Goal: Task Accomplishment & Management: Use online tool/utility

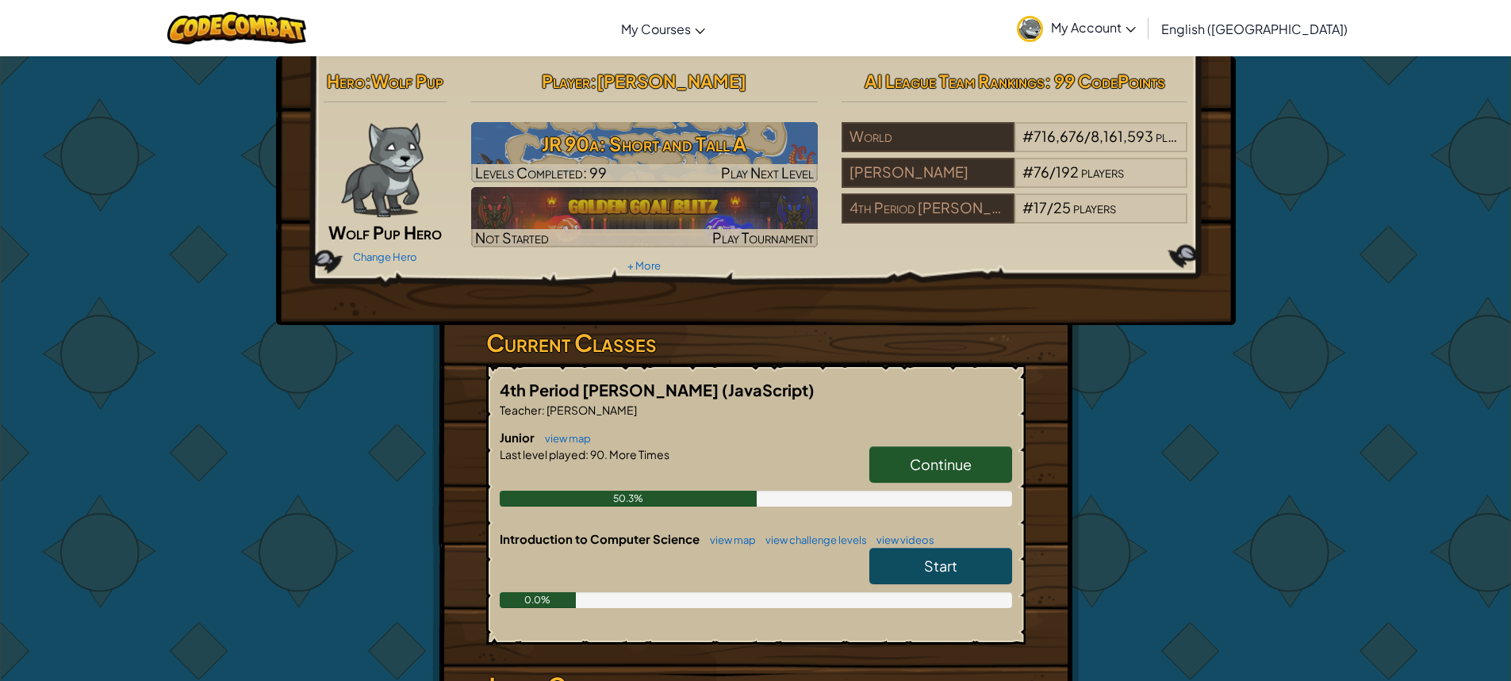
click at [954, 475] on link "Continue" at bounding box center [940, 464] width 143 height 36
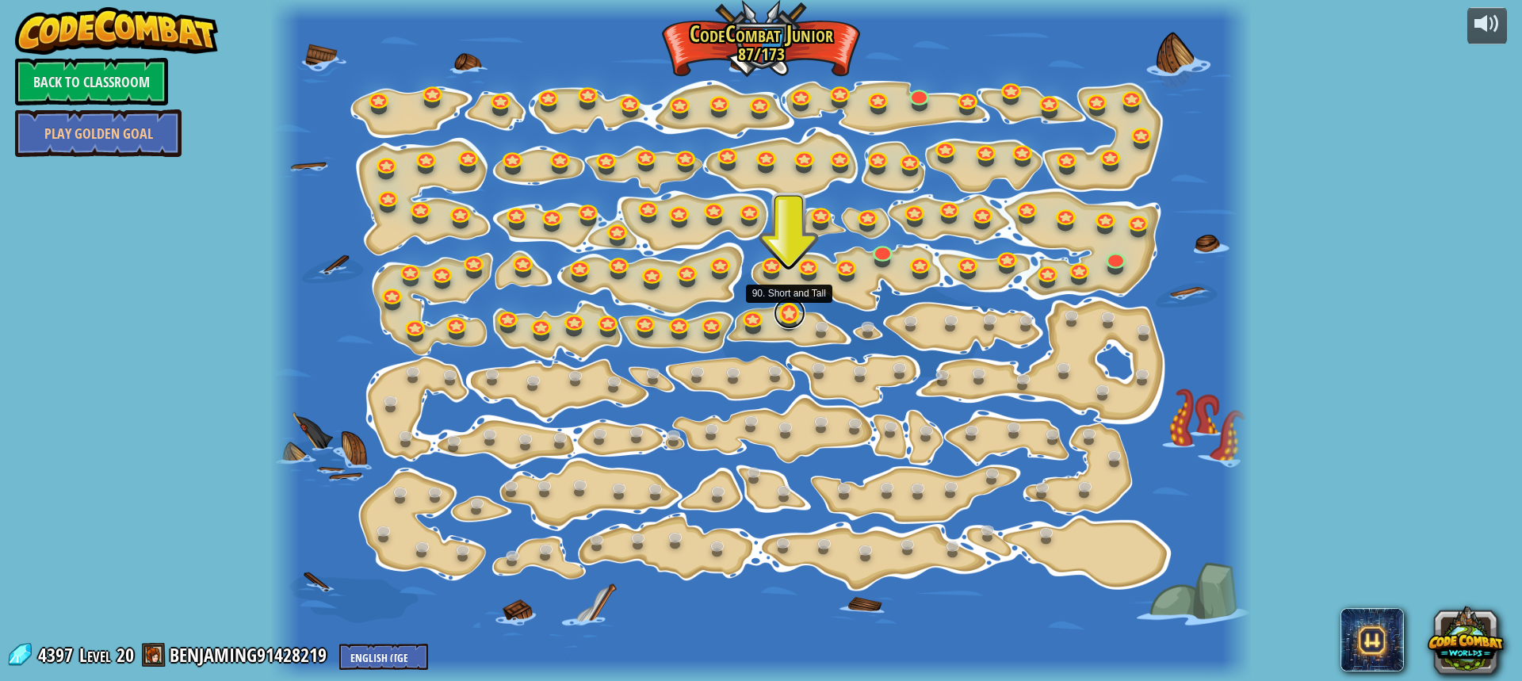
click at [788, 312] on link at bounding box center [790, 313] width 32 height 32
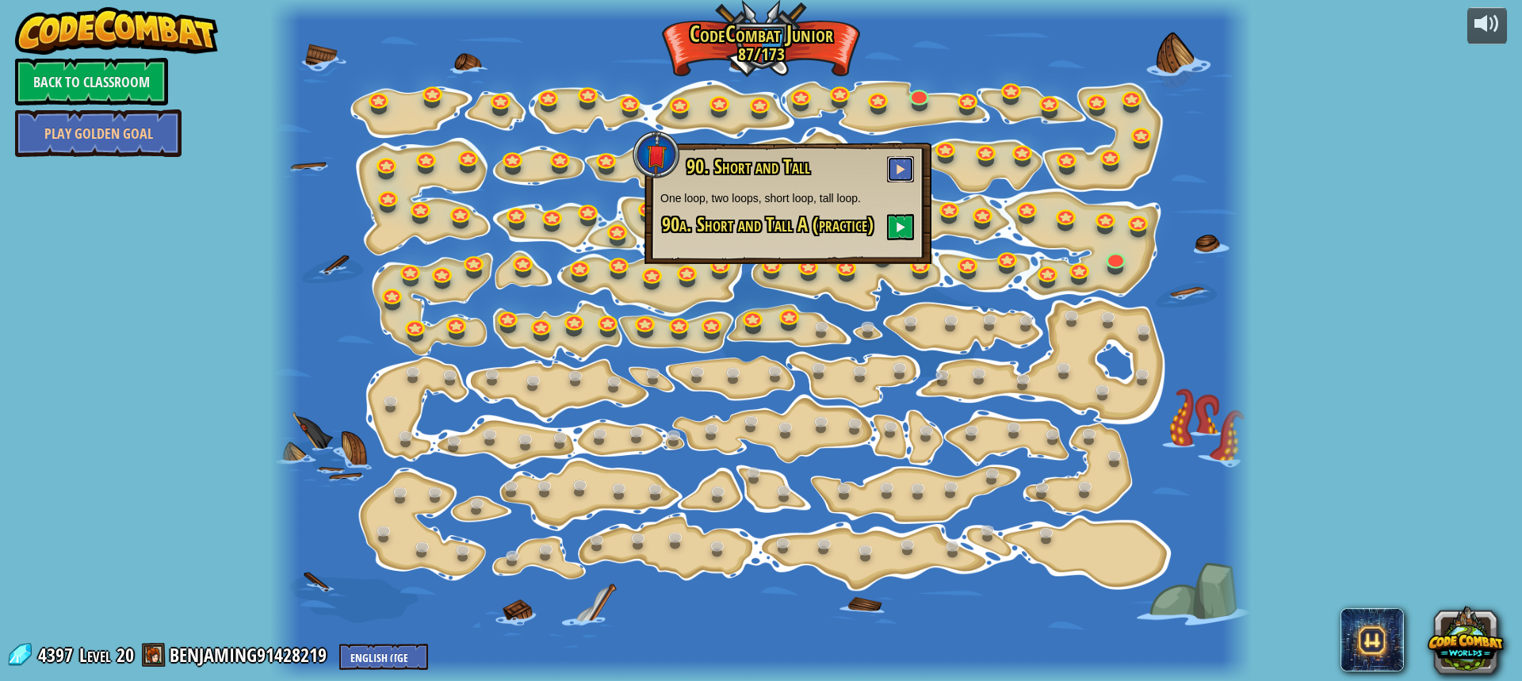
click at [898, 169] on span at bounding box center [900, 168] width 11 height 11
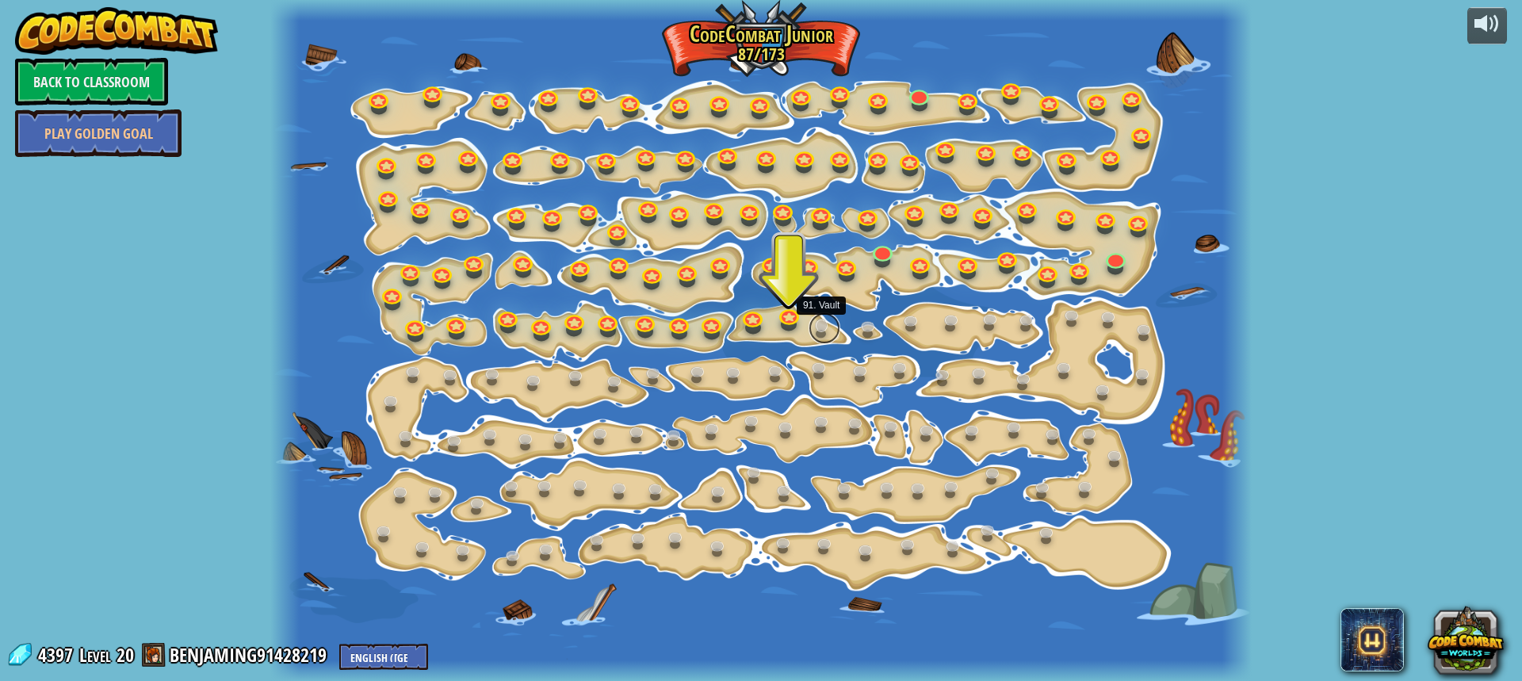
click at [825, 322] on link at bounding box center [825, 328] width 32 height 32
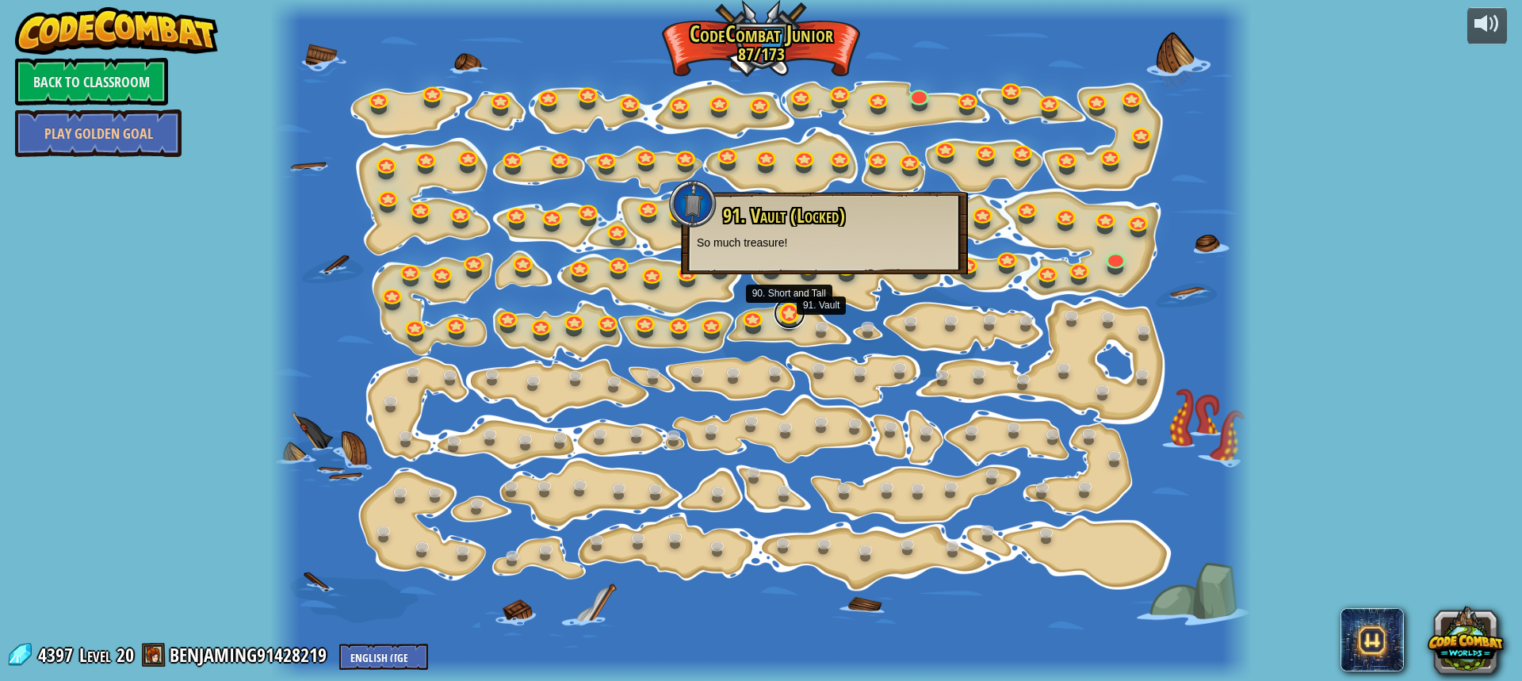
click at [787, 311] on link at bounding box center [790, 313] width 32 height 32
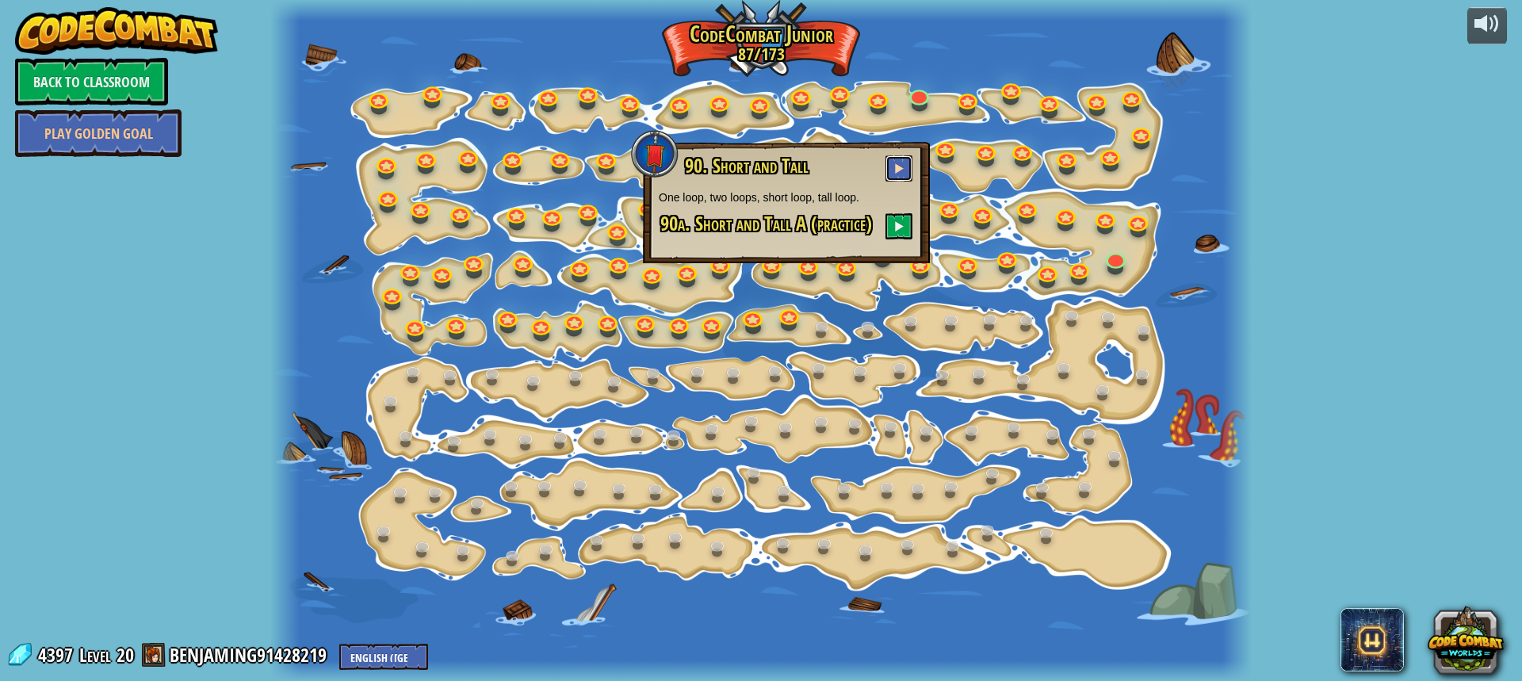
click at [891, 163] on button at bounding box center [899, 168] width 27 height 26
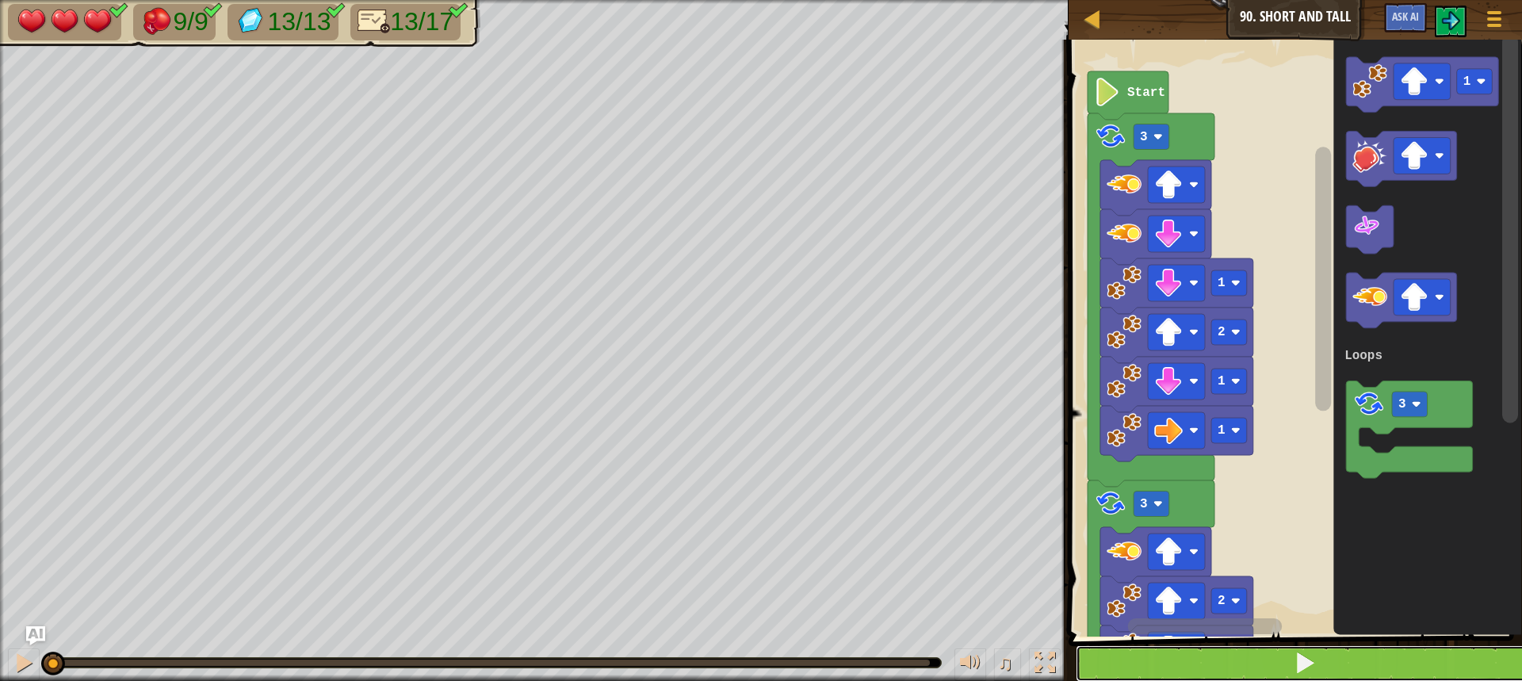
click at [1280, 651] on button at bounding box center [1305, 663] width 458 height 36
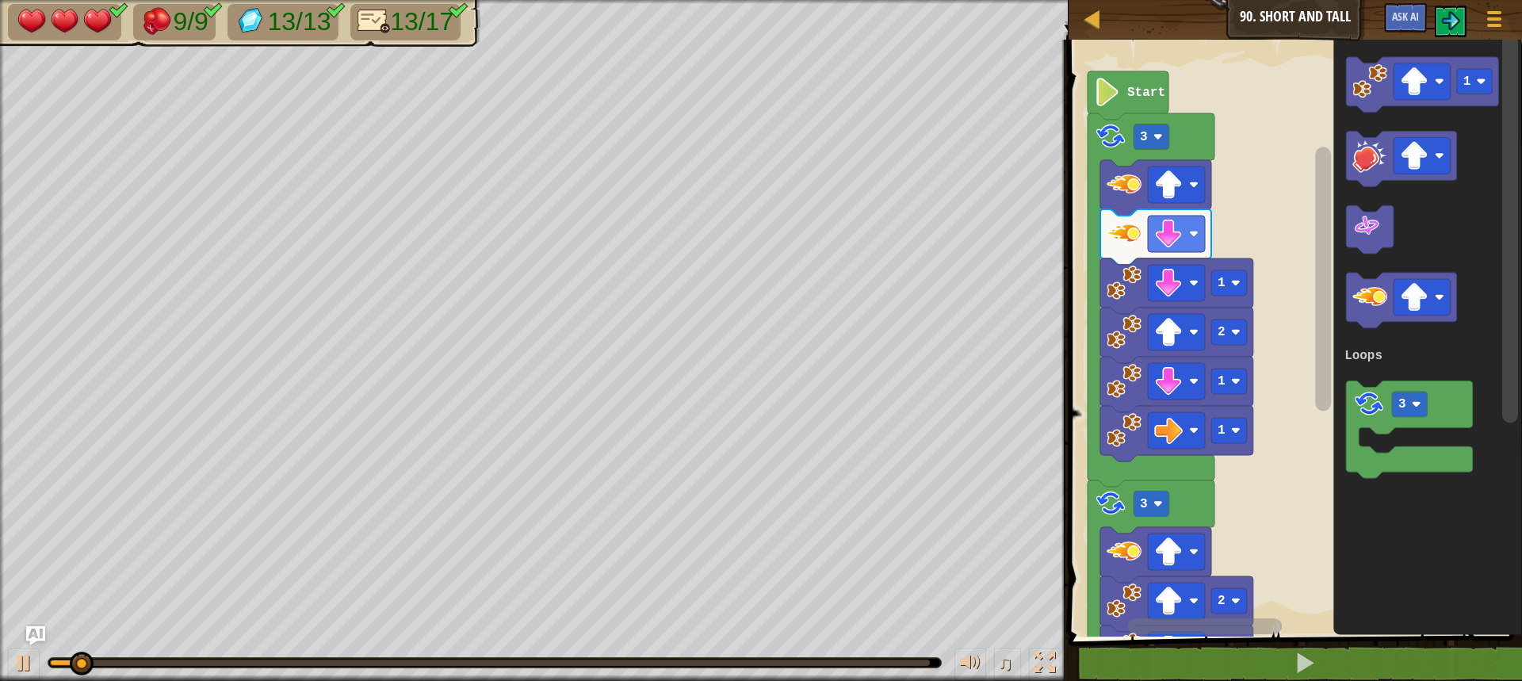
drag, startPoint x: 110, startPoint y: 667, endPoint x: 101, endPoint y: 659, distance: 12.4
click at [186, 675] on div "♫" at bounding box center [534, 659] width 1069 height 48
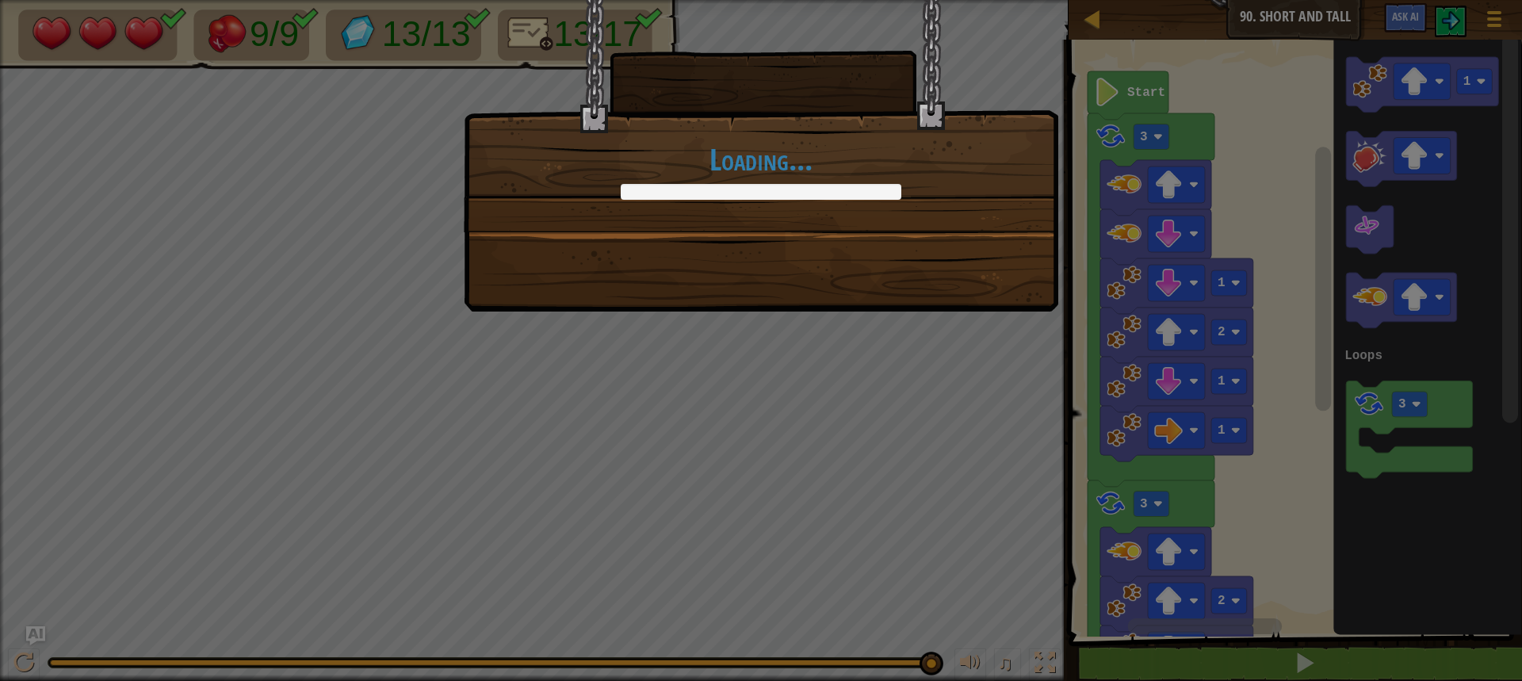
drag, startPoint x: 83, startPoint y: 656, endPoint x: 937, endPoint y: 703, distance: 855.3
click at [937, 2] on html "Map Junior 90. Short and Tall Game Menu Ask AI 1 הההההההההההההההההההההההההההההה…" at bounding box center [761, 1] width 1522 height 2
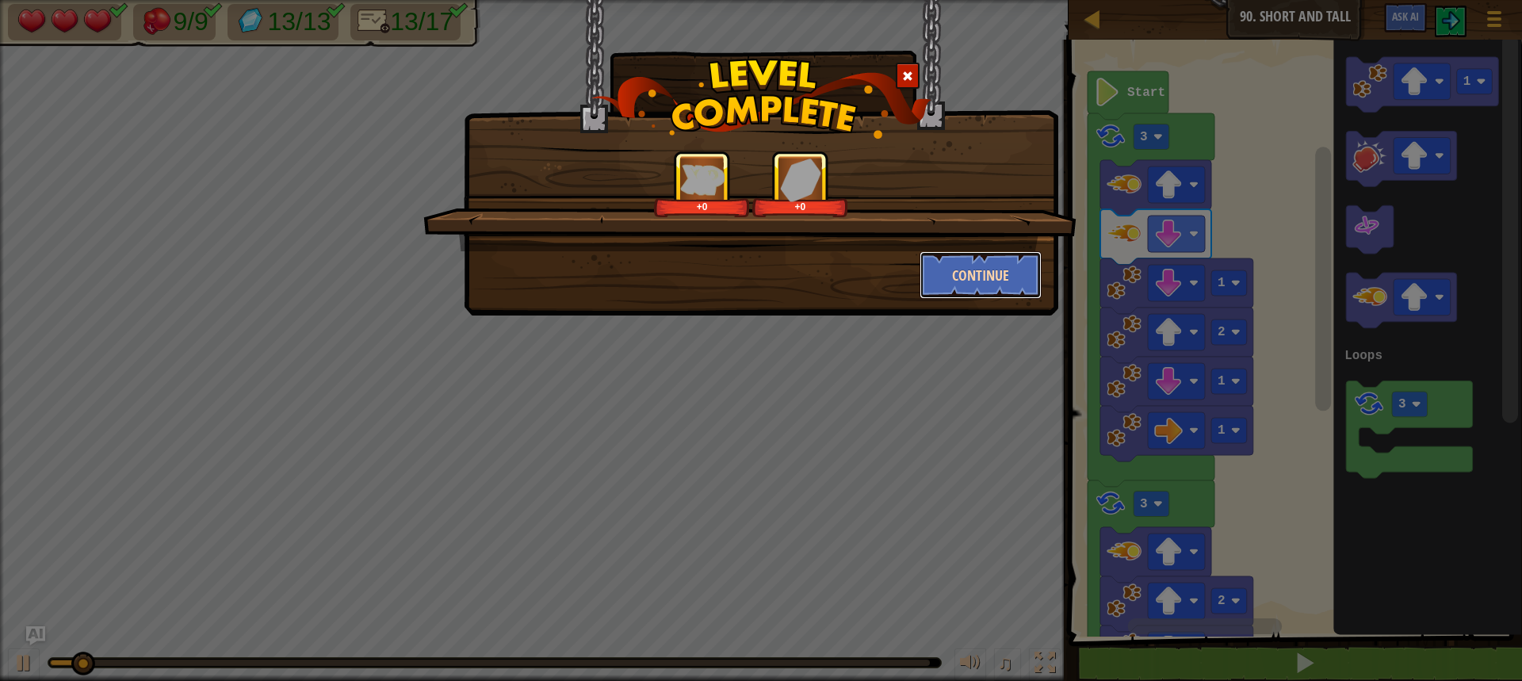
click at [985, 281] on button "Continue" at bounding box center [981, 275] width 123 height 48
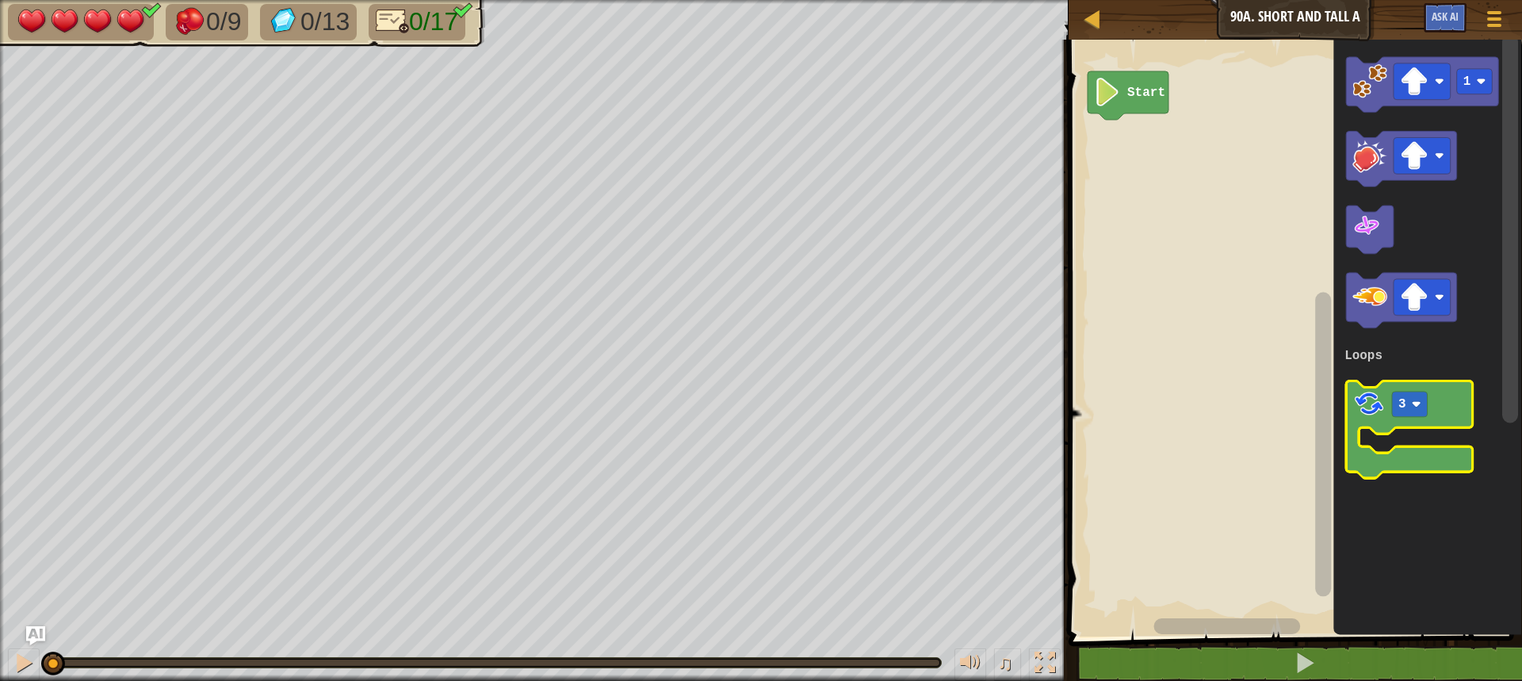
click at [1382, 392] on image "Blockly Workspace" at bounding box center [1369, 405] width 33 height 33
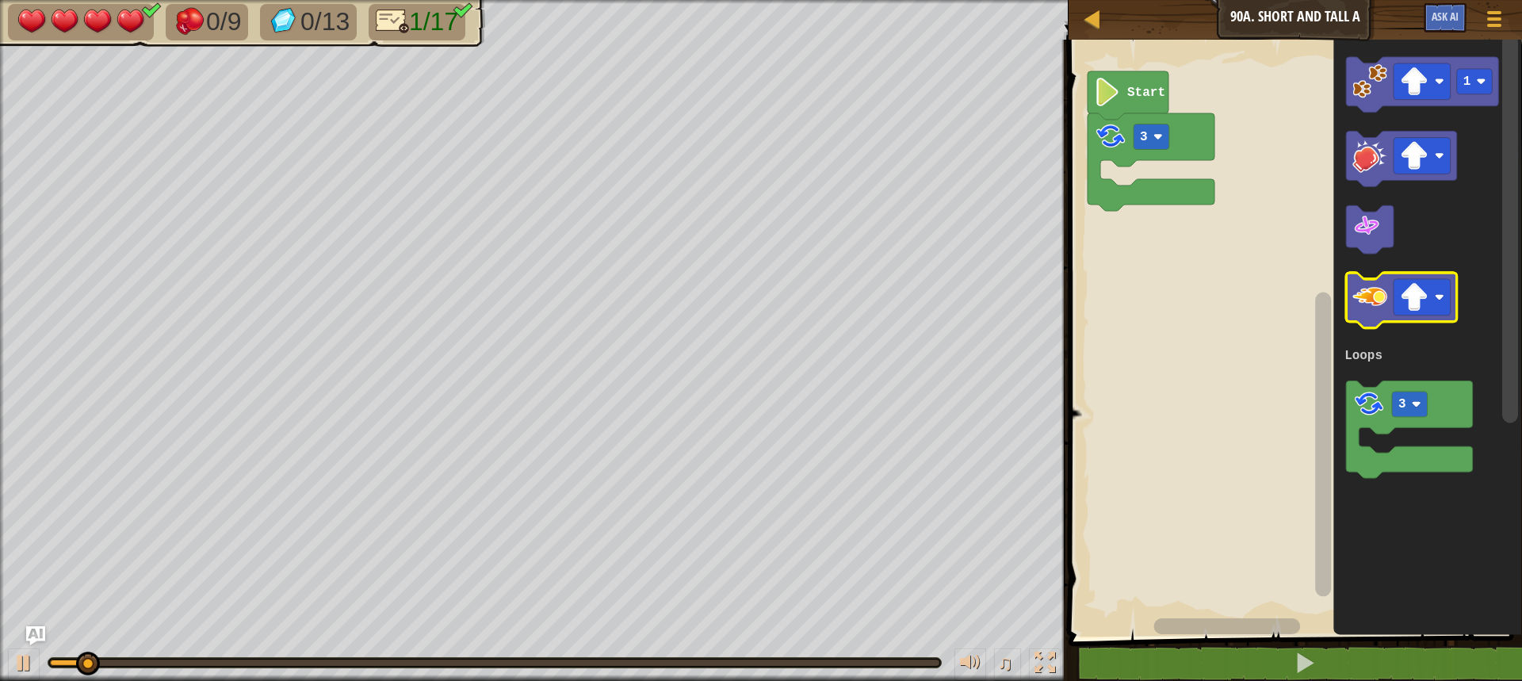
click at [1380, 307] on image "Blockly Workspace" at bounding box center [1370, 298] width 35 height 35
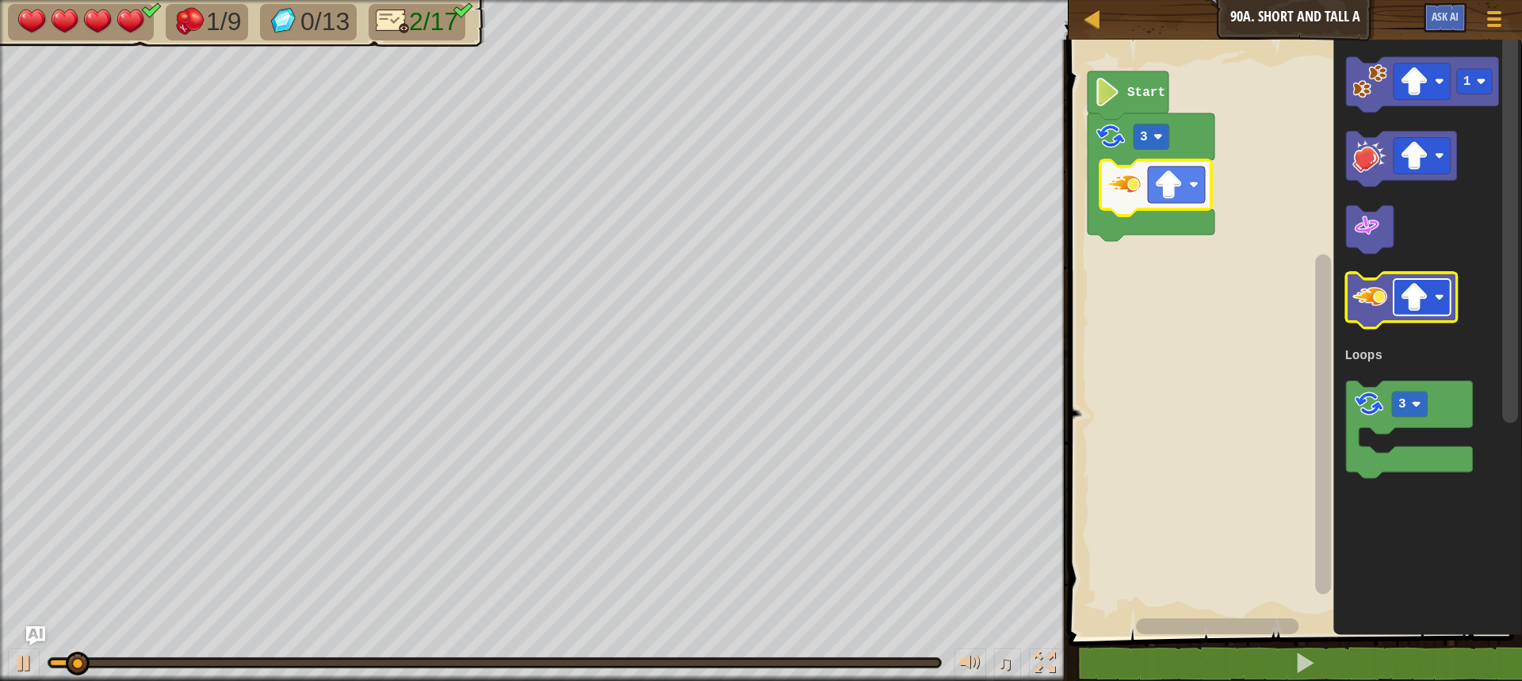
click at [1443, 293] on image "Blockly Workspace" at bounding box center [1440, 298] width 10 height 10
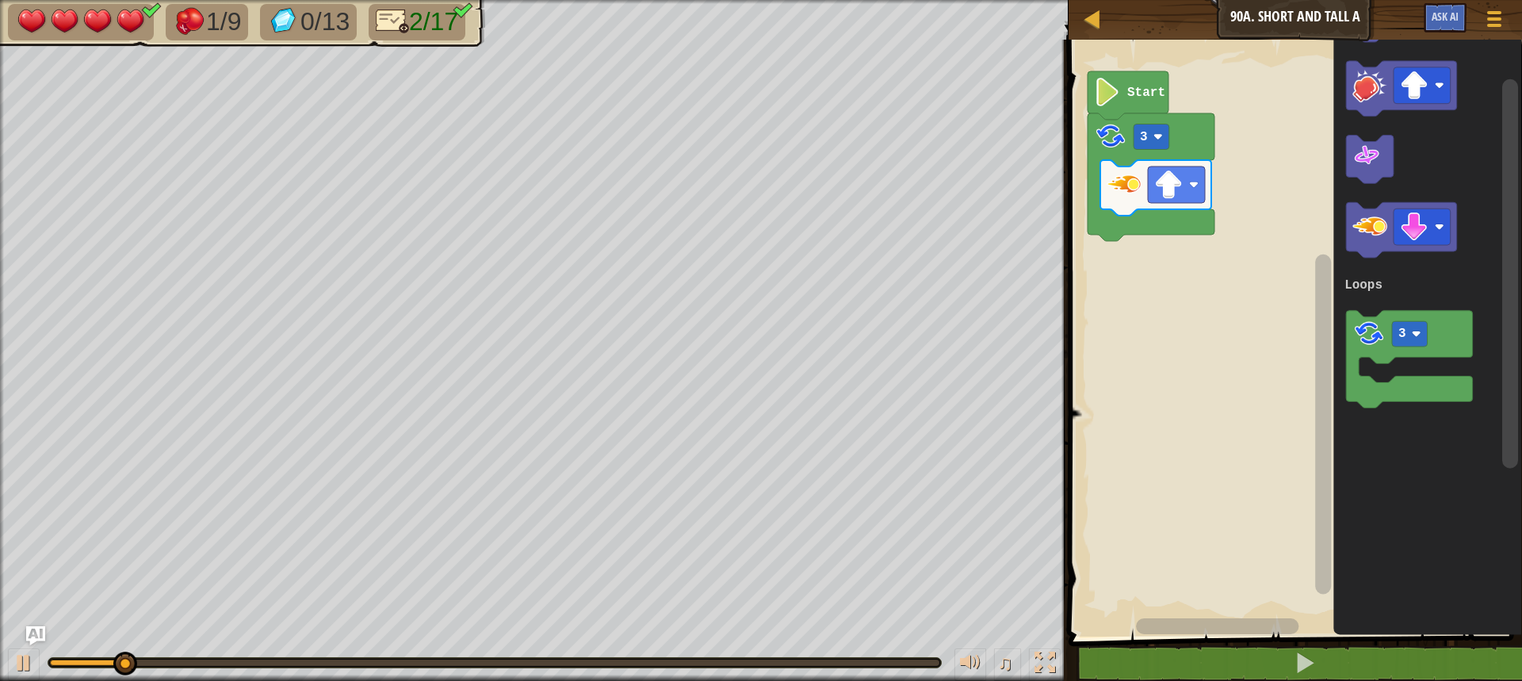
click at [1338, 266] on icon "1 3 Loops" at bounding box center [1428, 334] width 189 height 605
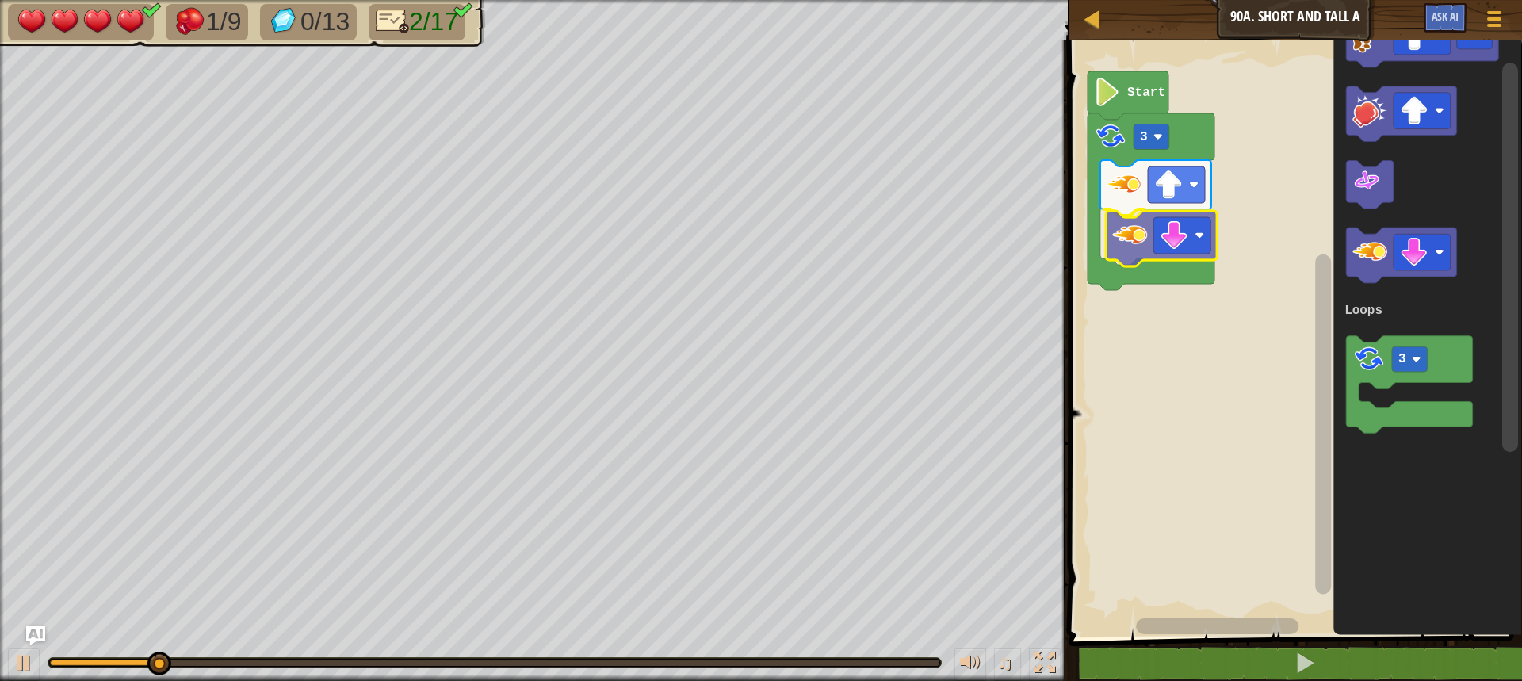
click at [1120, 254] on div "Loops Start 3 1 3 Loops" at bounding box center [1293, 334] width 458 height 605
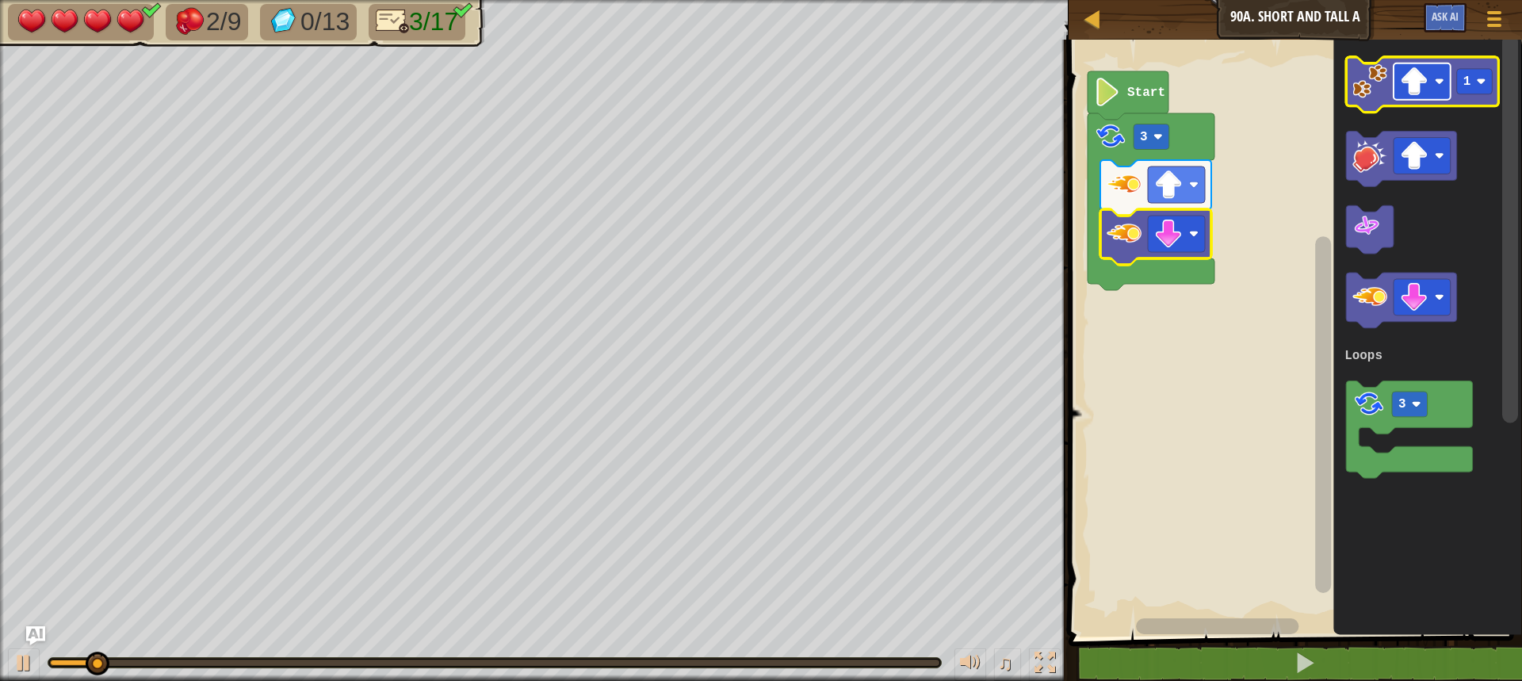
click at [1426, 82] on image "Blockly Workspace" at bounding box center [1414, 81] width 29 height 29
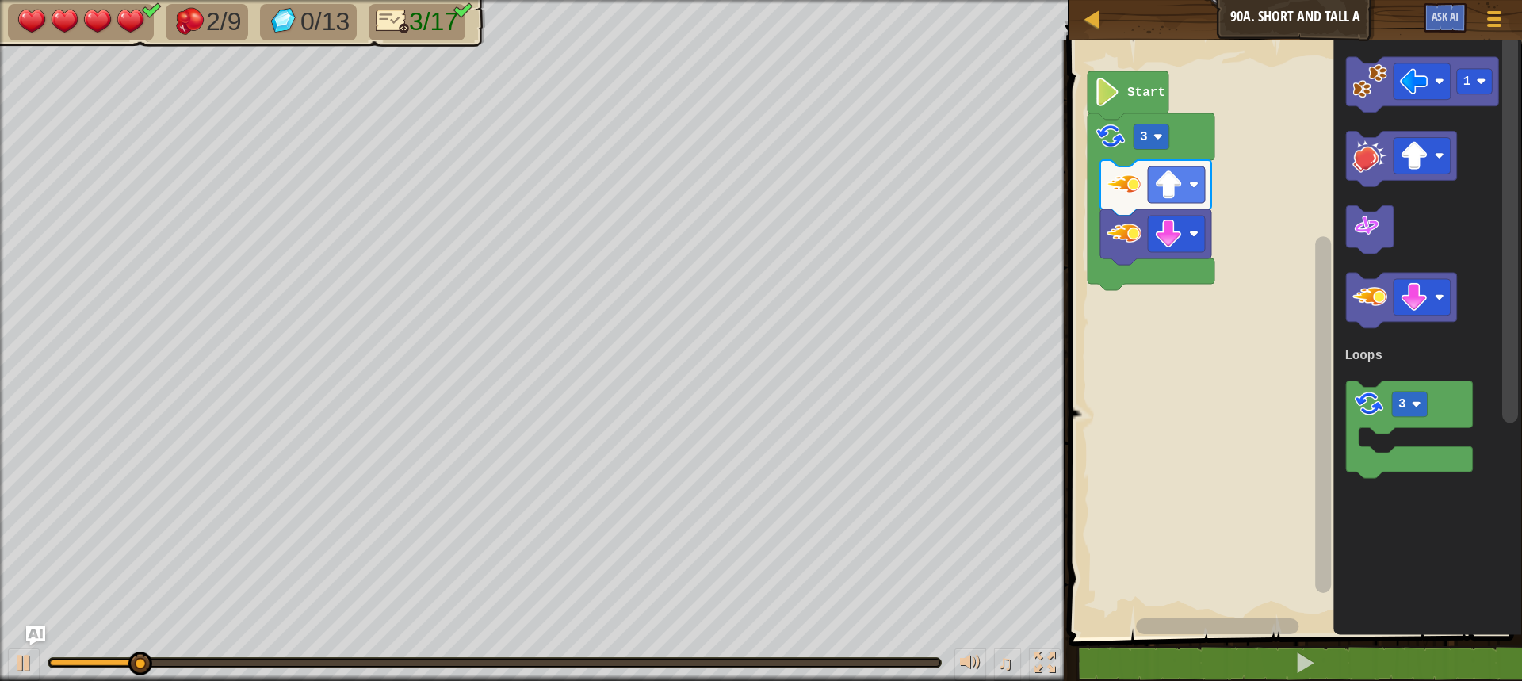
click at [1392, 193] on icon "1 3 Loops" at bounding box center [1428, 334] width 189 height 605
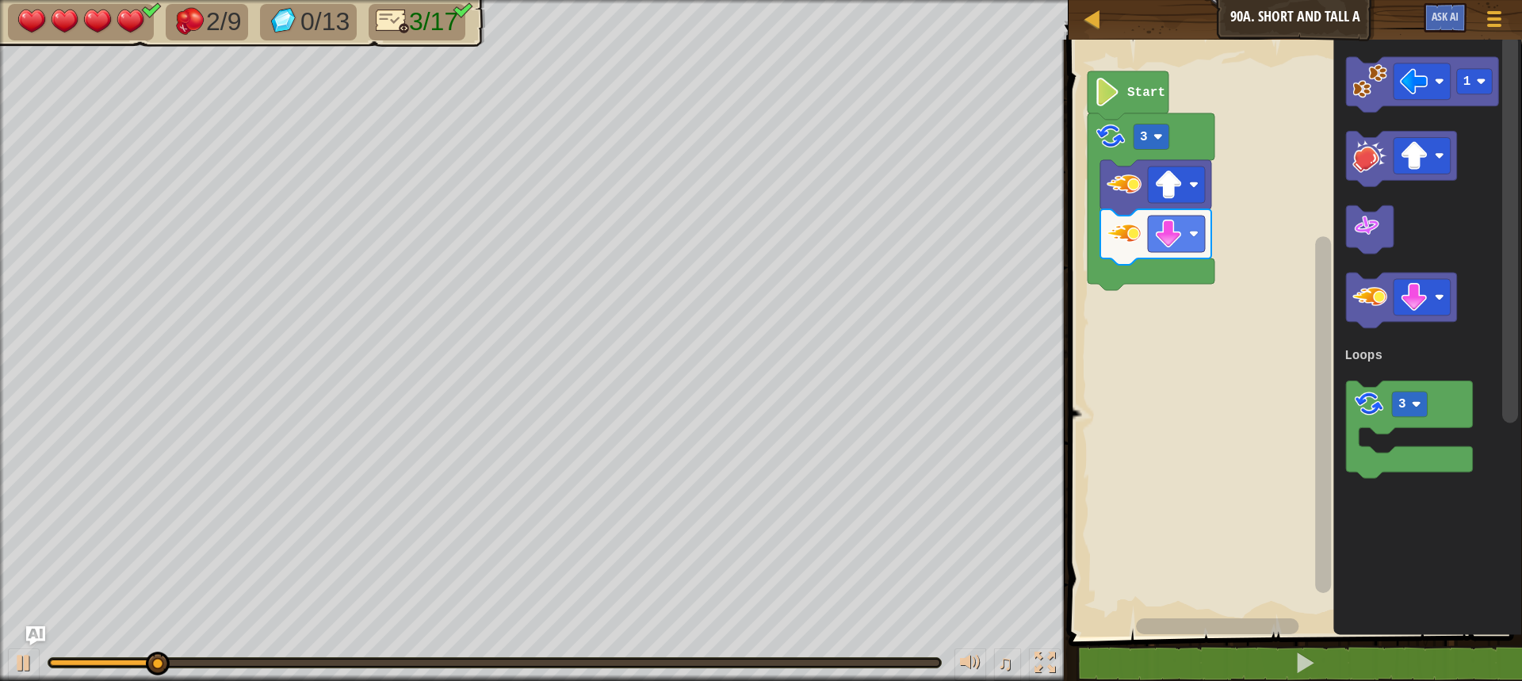
click at [1369, 113] on icon "Blockly Workspace" at bounding box center [1428, 334] width 189 height 605
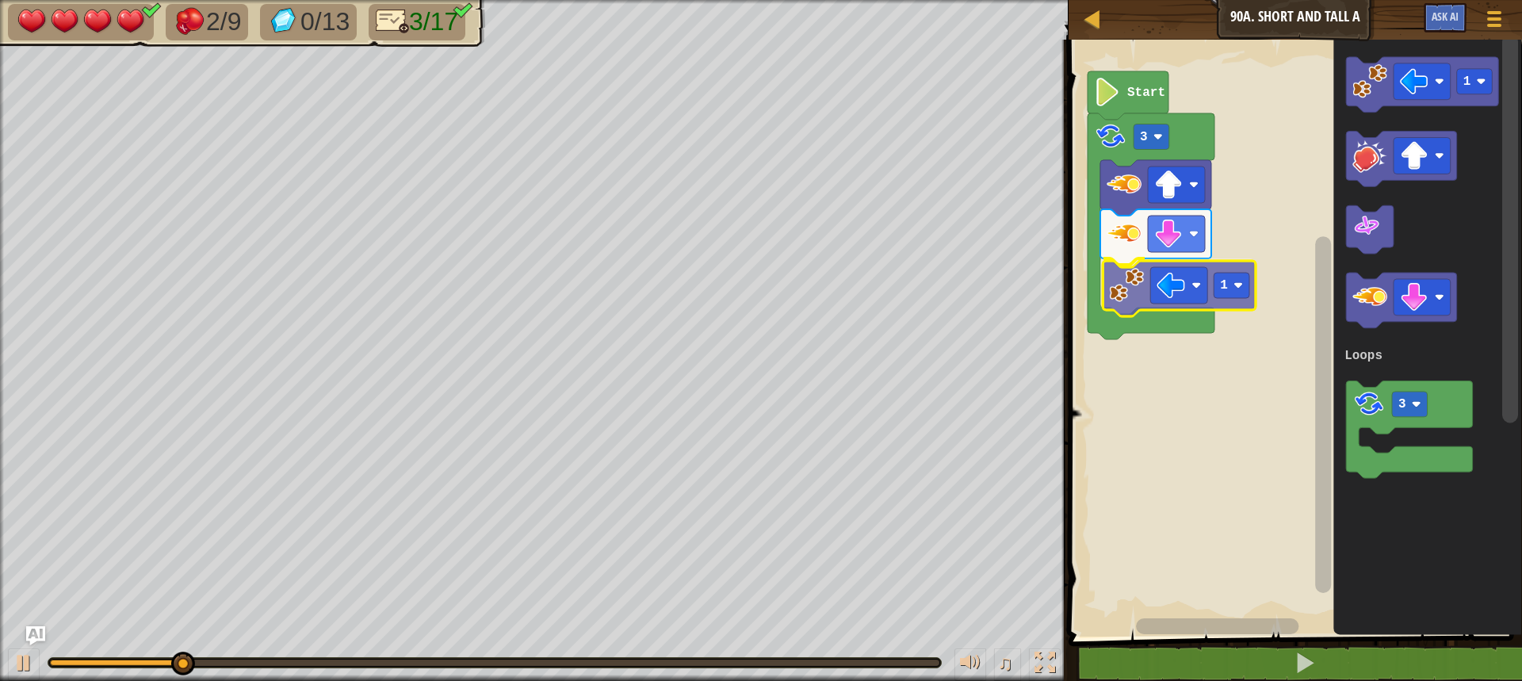
click at [1121, 308] on div "Loops Start 3 1 1 3 Loops 1" at bounding box center [1293, 334] width 458 height 605
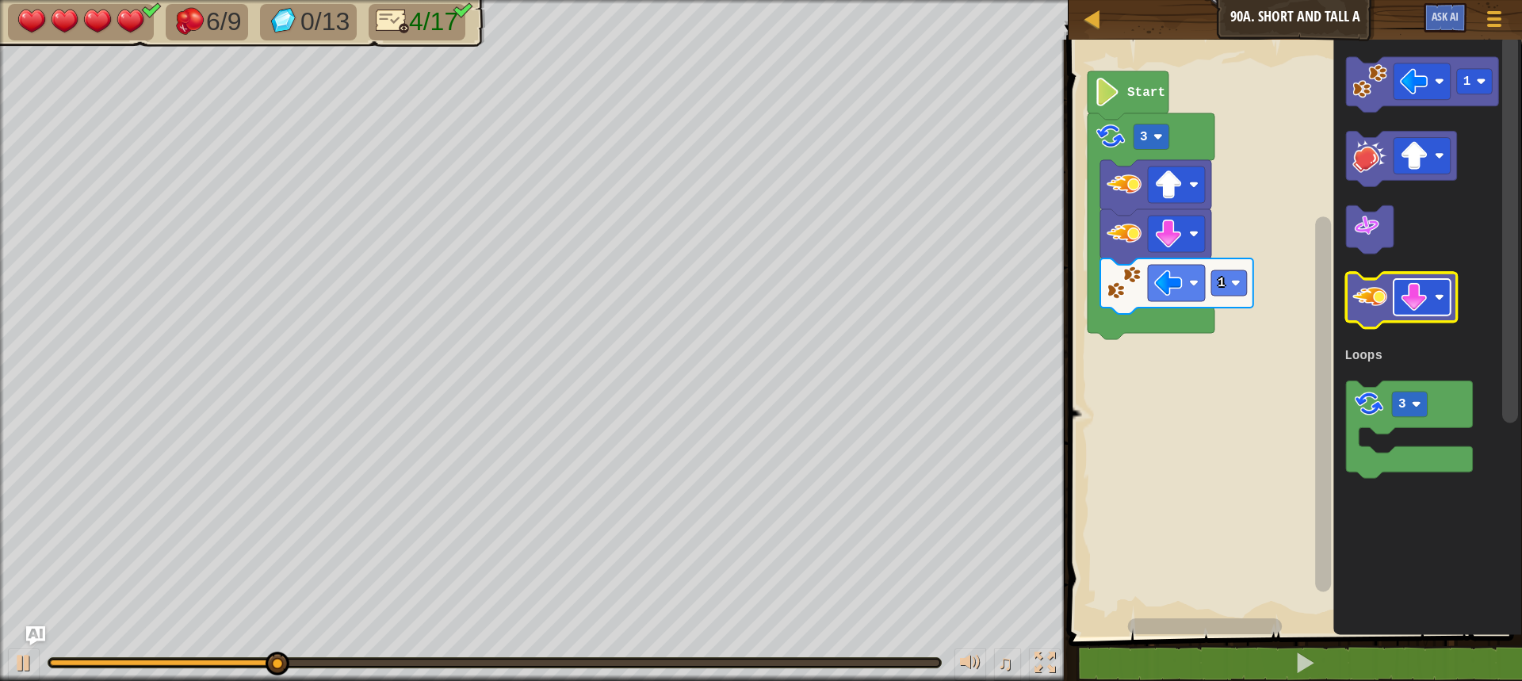
click at [1432, 294] on rect "Blockly Workspace" at bounding box center [1422, 298] width 57 height 36
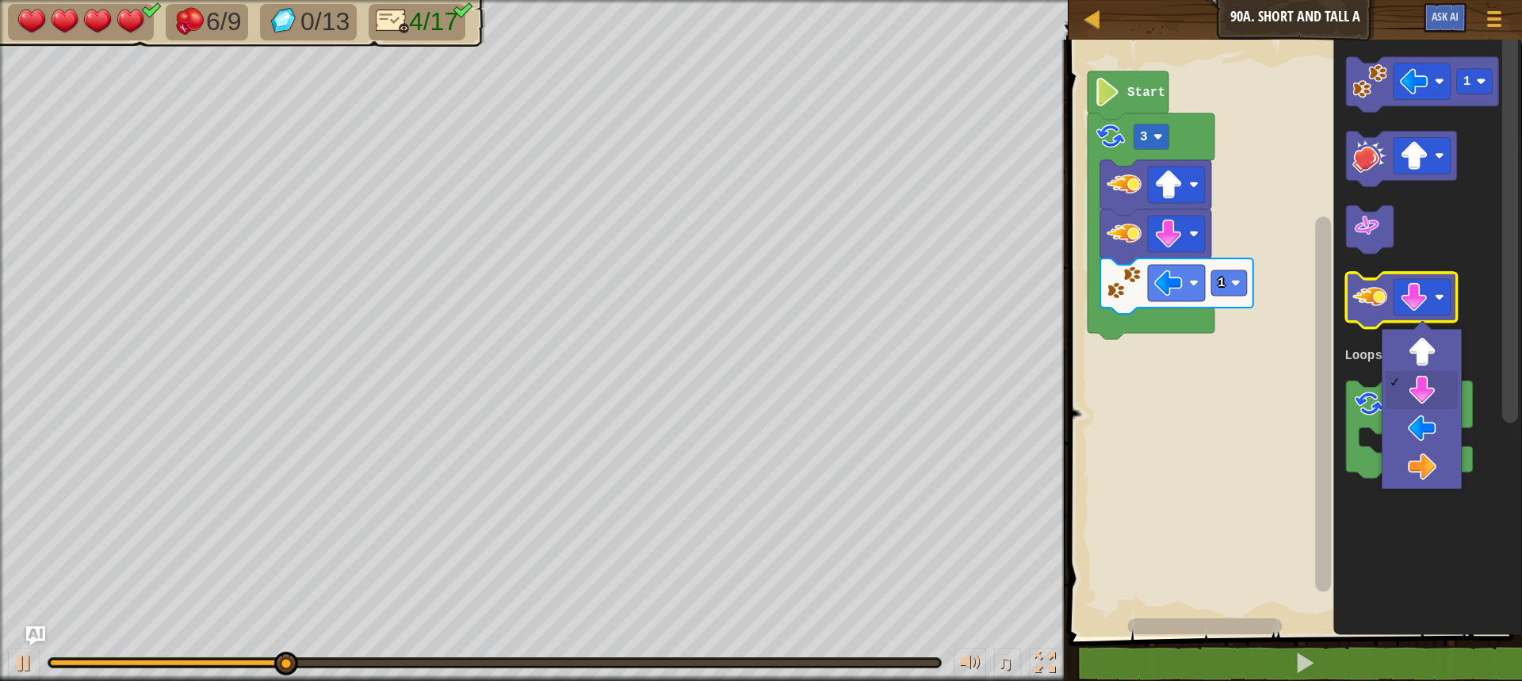
click at [1373, 306] on image "Blockly Workspace" at bounding box center [1370, 298] width 35 height 35
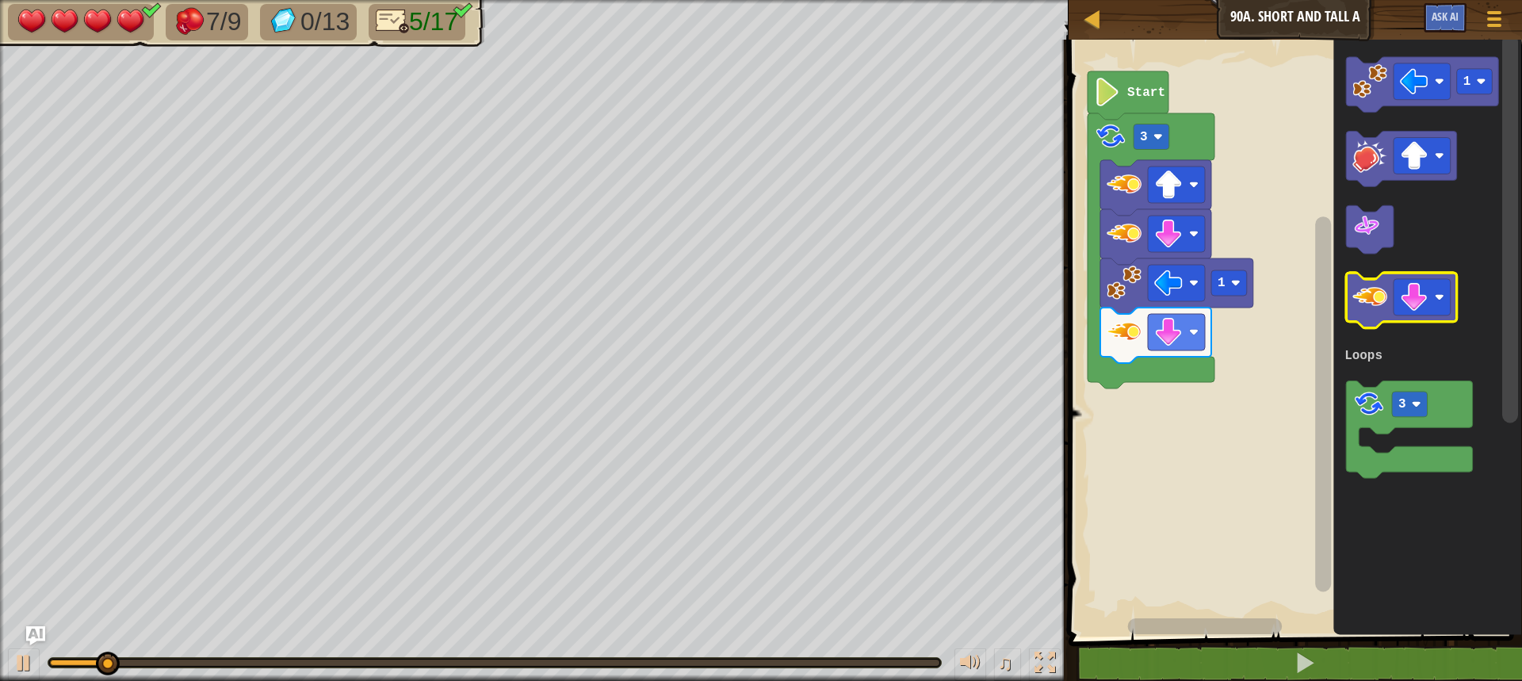
click at [1373, 306] on image "Blockly Workspace" at bounding box center [1370, 298] width 35 height 35
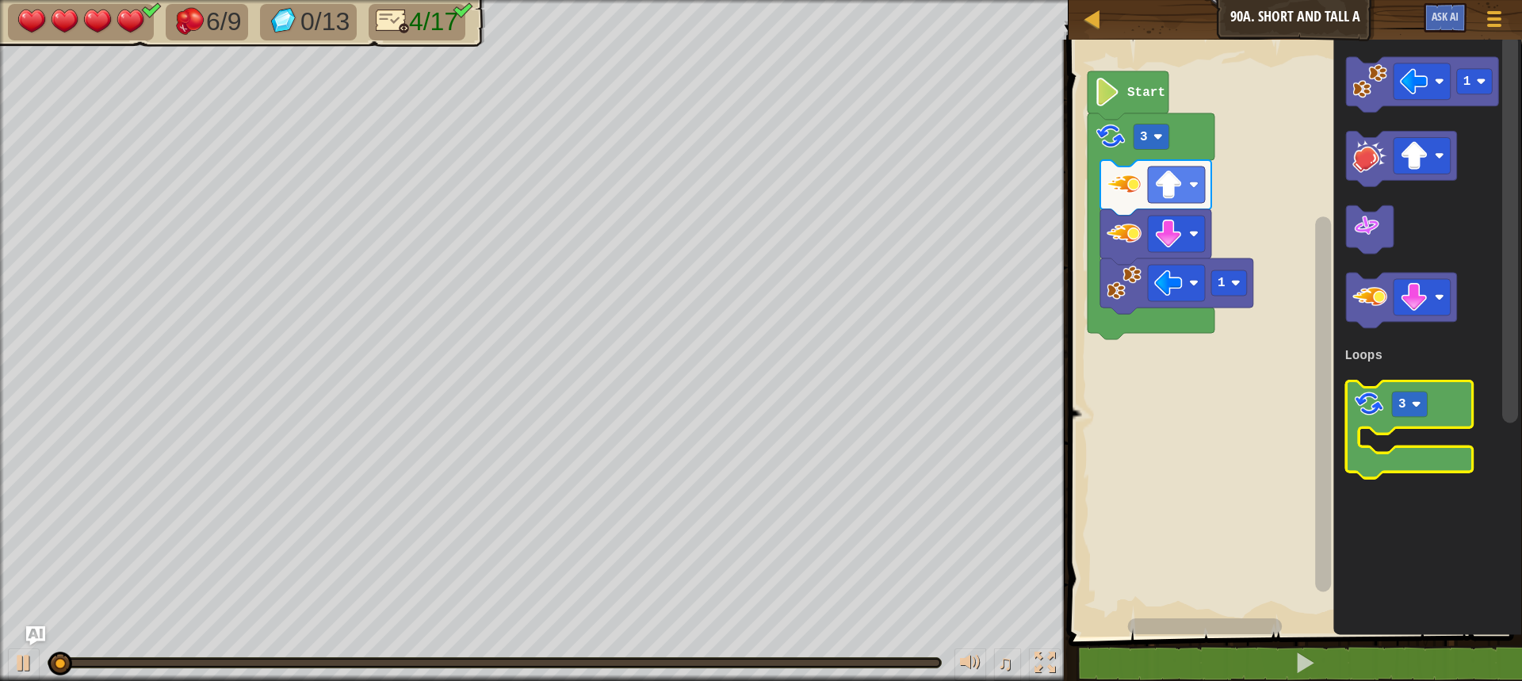
click at [1371, 432] on rect "Blockly Workspace" at bounding box center [1409, 431] width 127 height 98
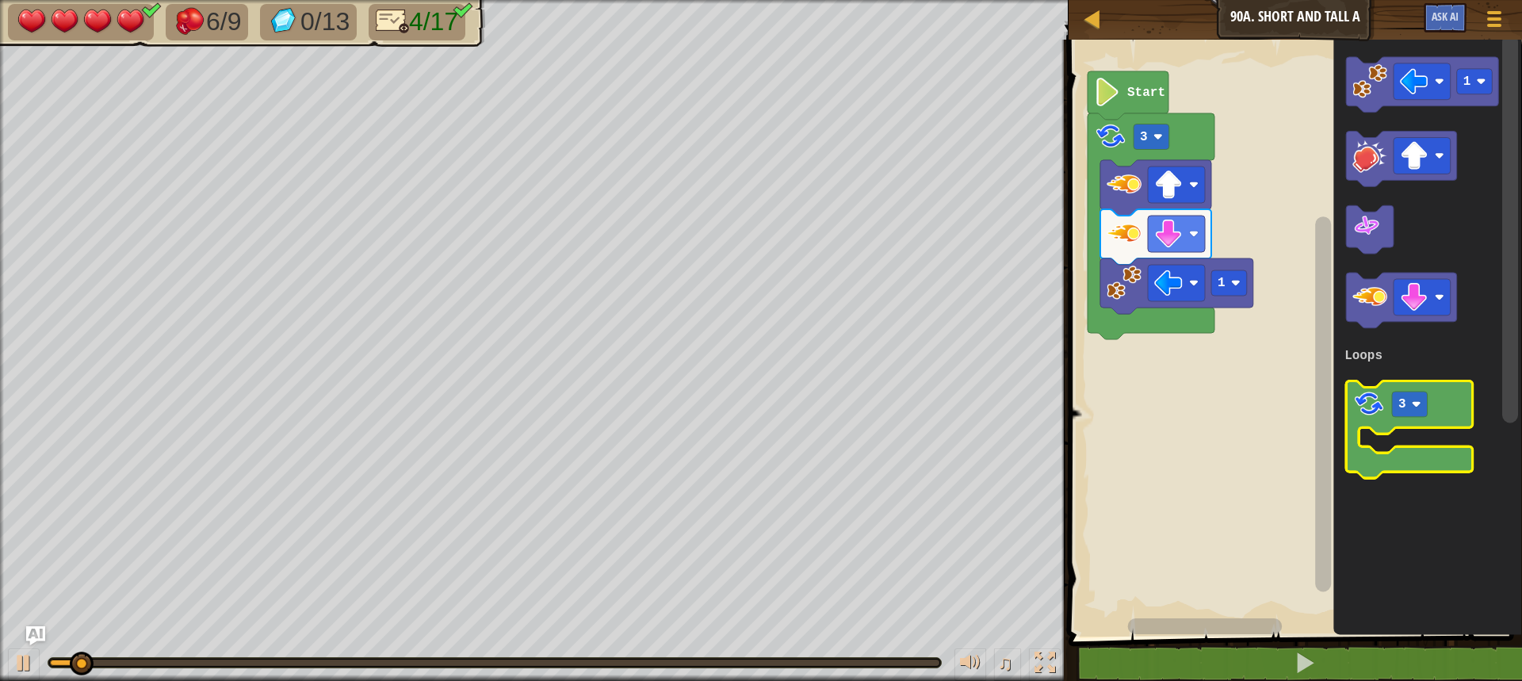
click at [1433, 418] on icon "Blockly Workspace" at bounding box center [1409, 431] width 127 height 98
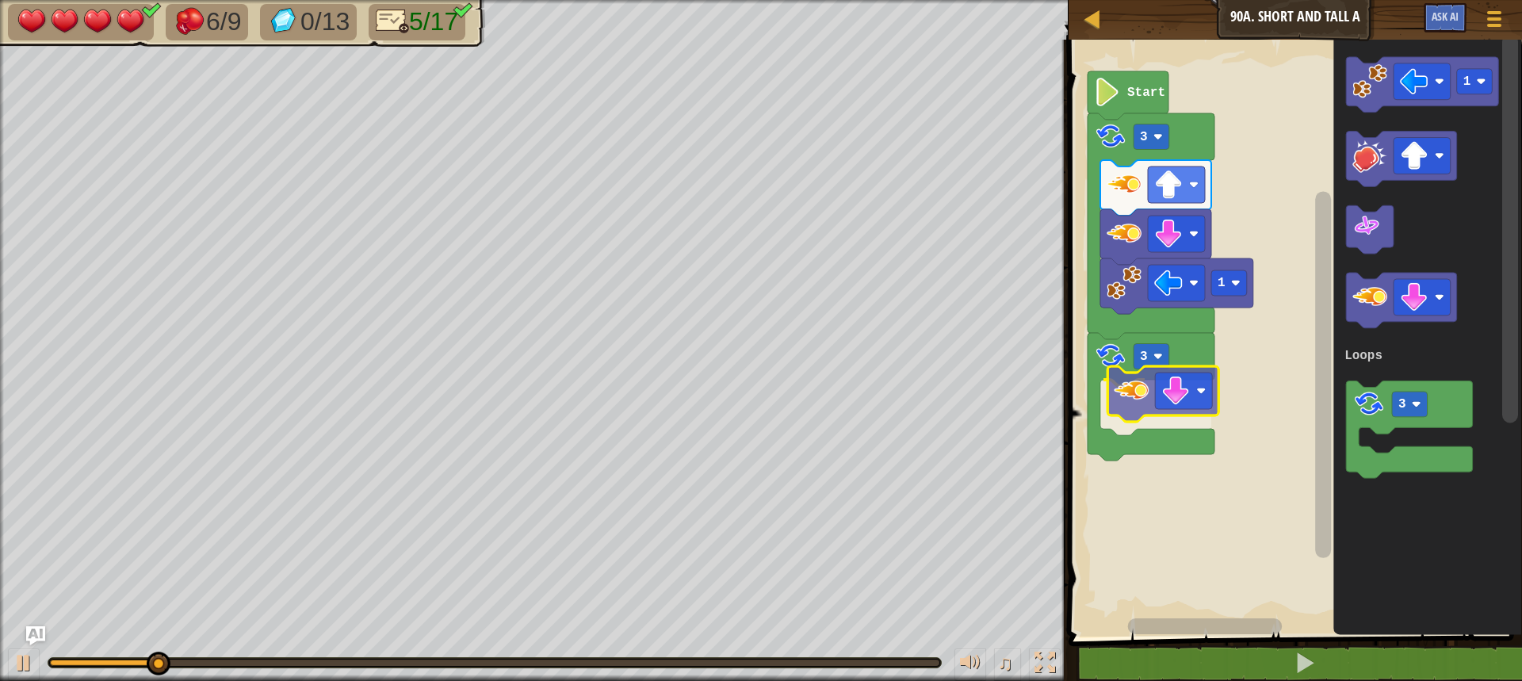
click at [1148, 396] on div "Loops Start 3 1 3 1 3 Loops" at bounding box center [1293, 334] width 458 height 605
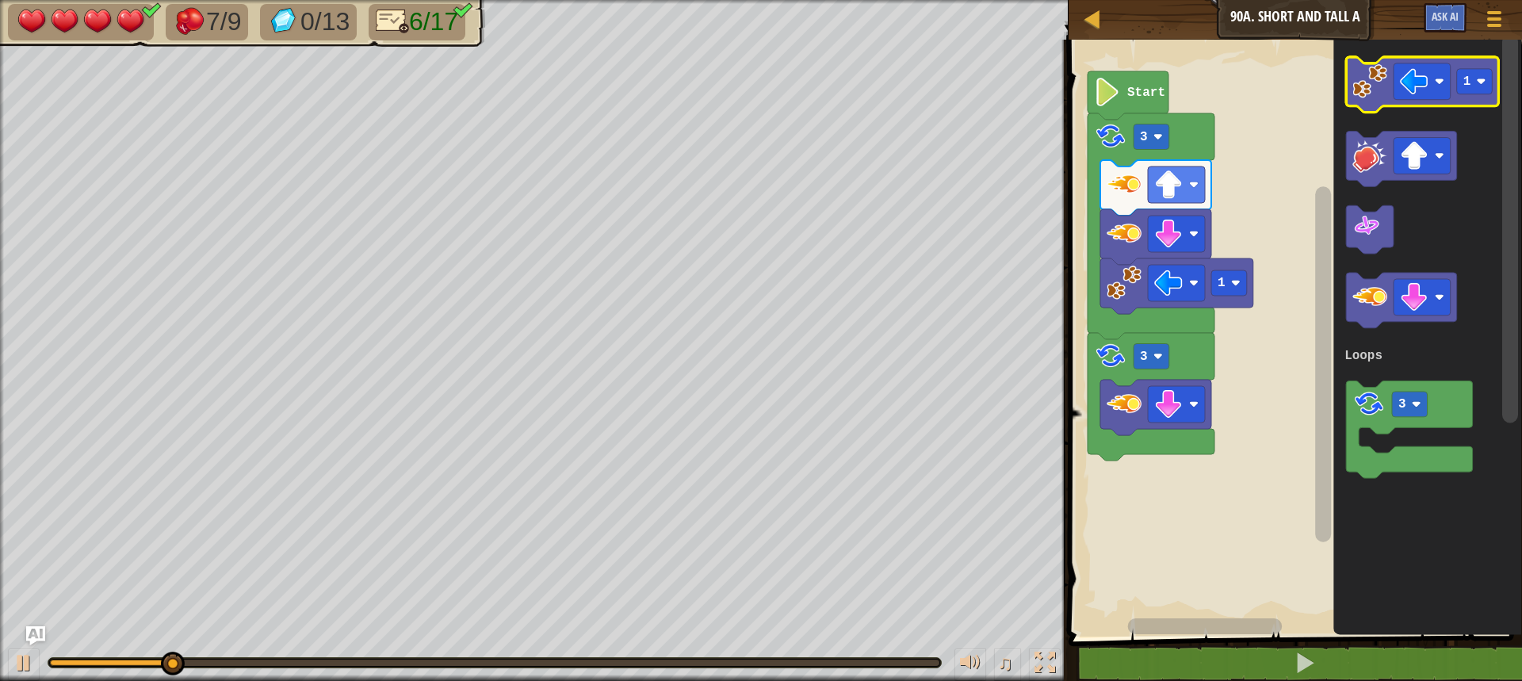
click at [1360, 84] on image "Blockly Workspace" at bounding box center [1370, 81] width 35 height 35
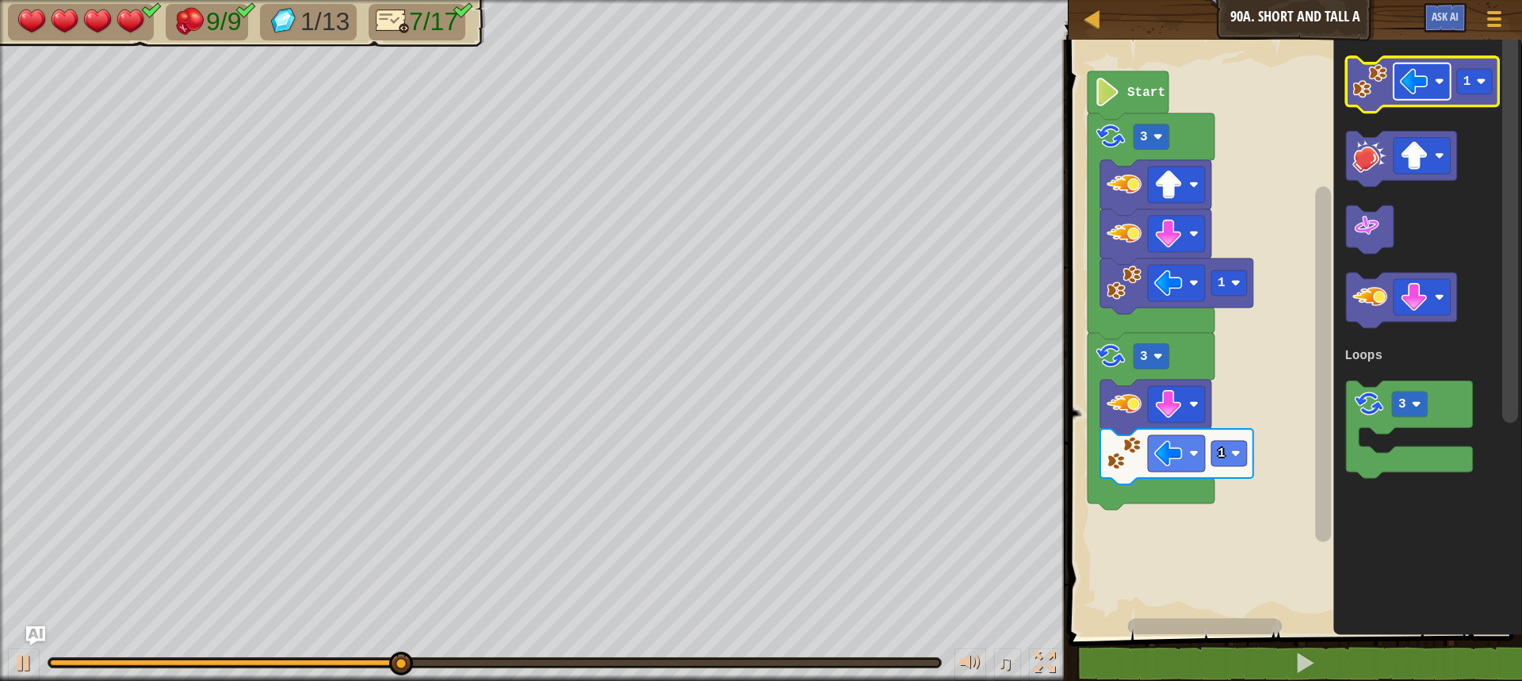
click at [1417, 92] on image "Blockly Workspace" at bounding box center [1414, 81] width 29 height 29
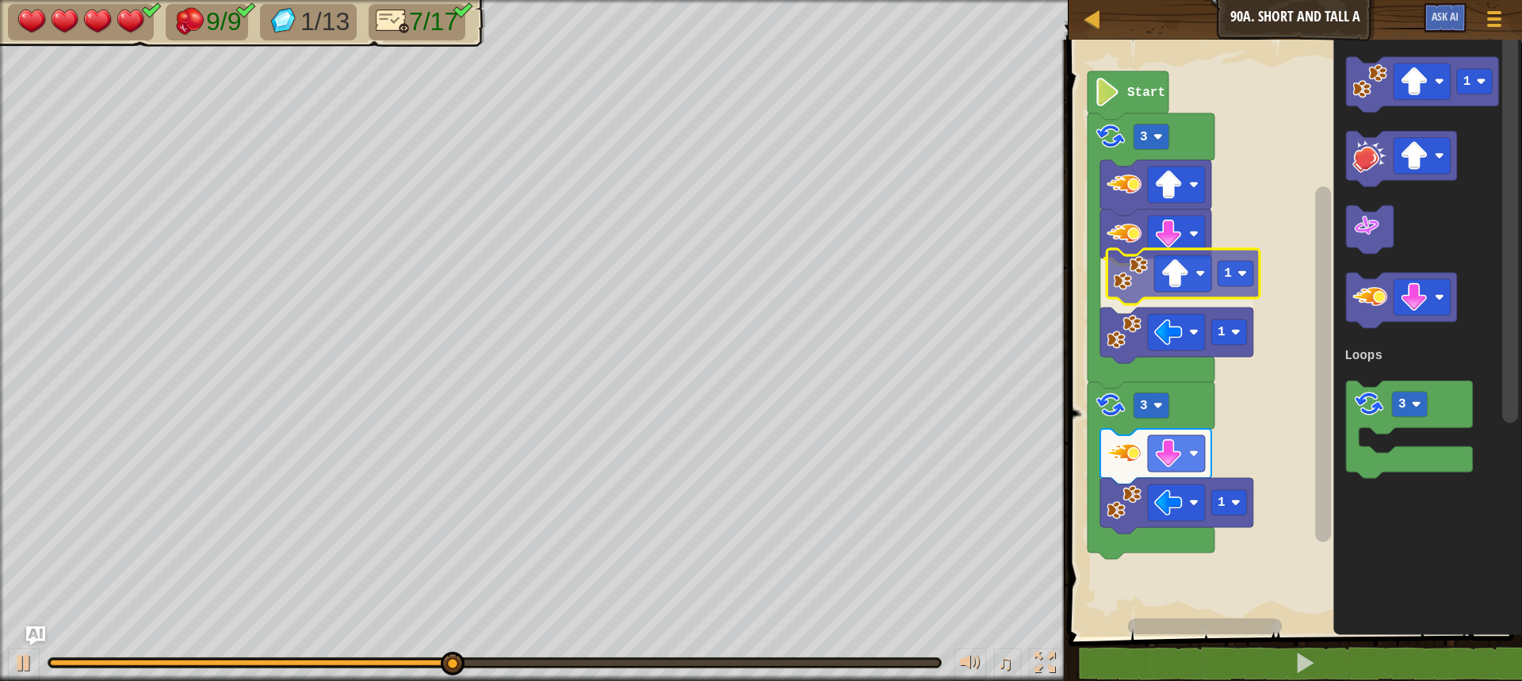
click at [1133, 293] on div "Loops Start 3 1 1 3 1 1 3 Loops 1" at bounding box center [1293, 334] width 458 height 605
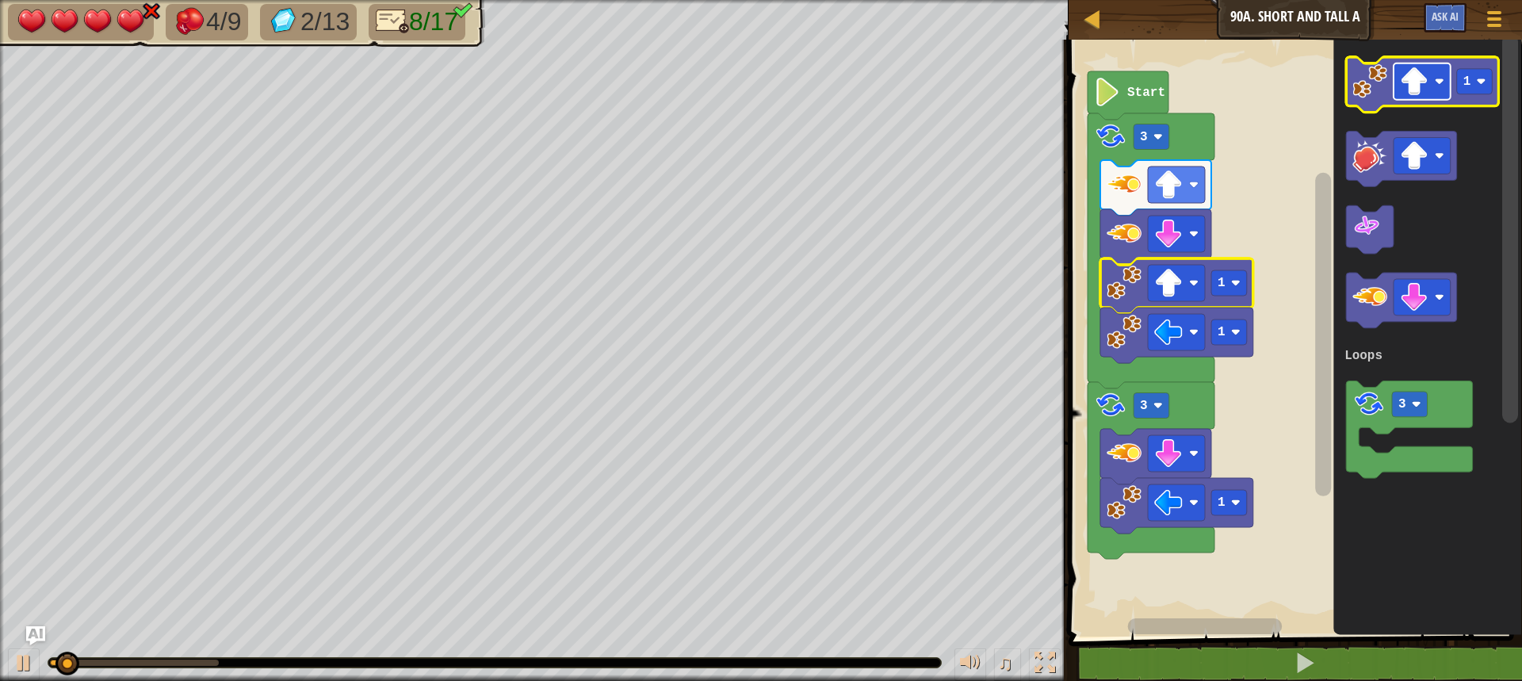
click at [1419, 75] on image "Blockly Workspace" at bounding box center [1414, 81] width 29 height 29
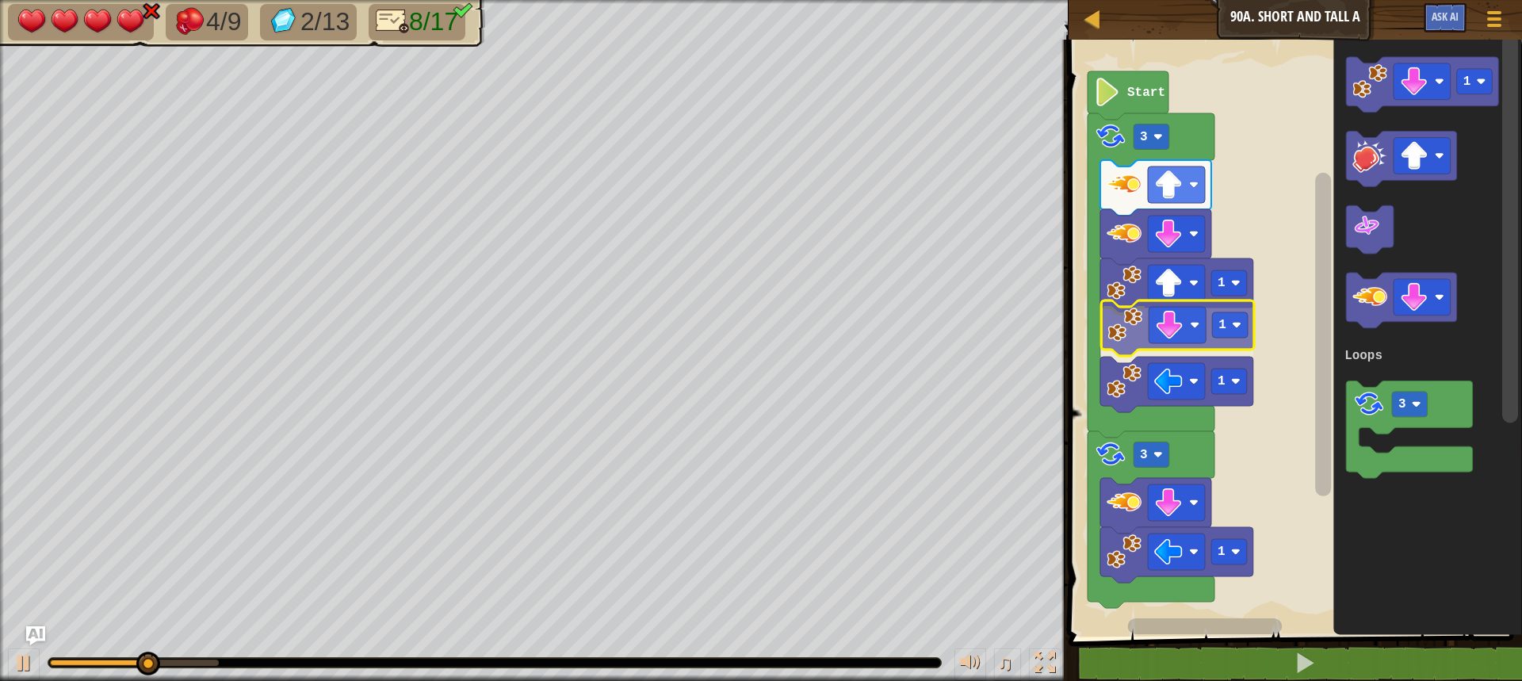
click at [1131, 340] on div "Loops Start 3 1 1 1 3 1 1 3 Loops 1" at bounding box center [1293, 334] width 458 height 605
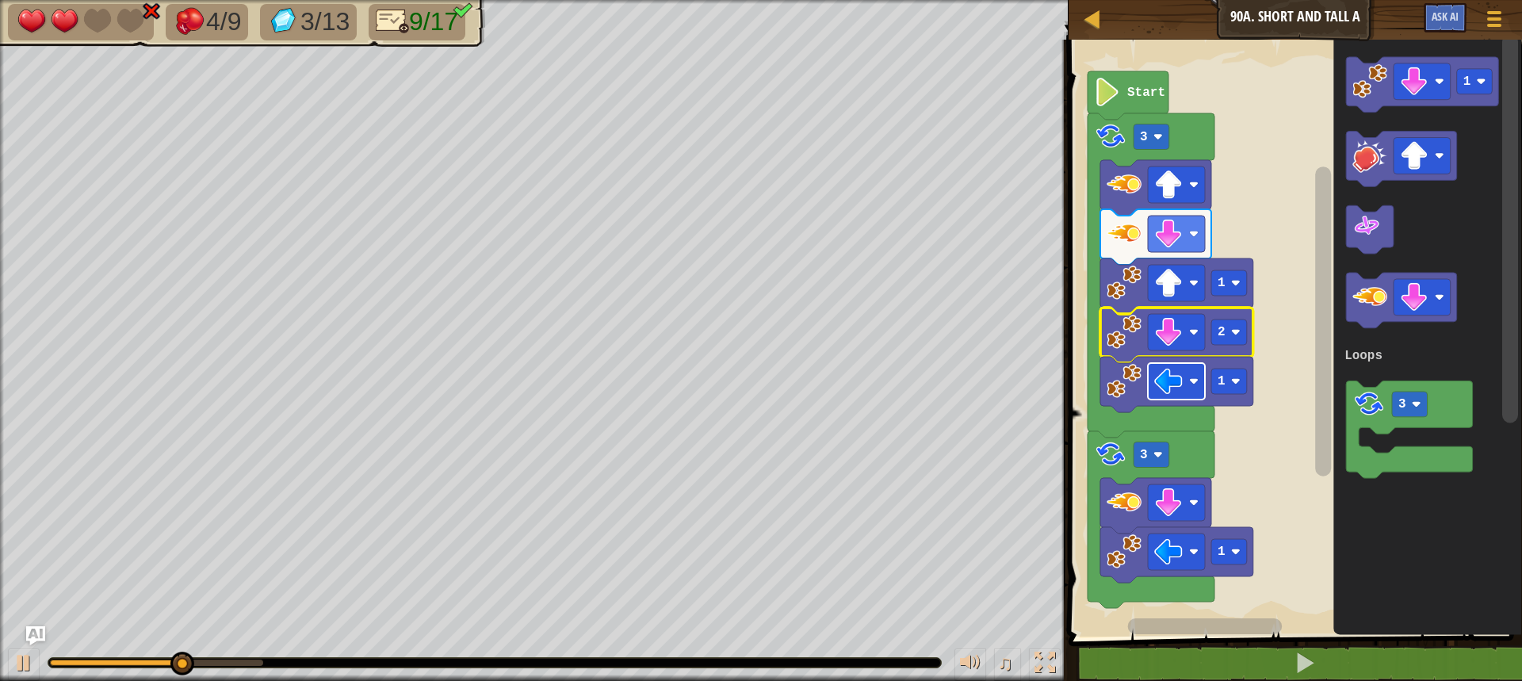
click at [1198, 392] on rect "Blockly Workspace" at bounding box center [1176, 381] width 57 height 36
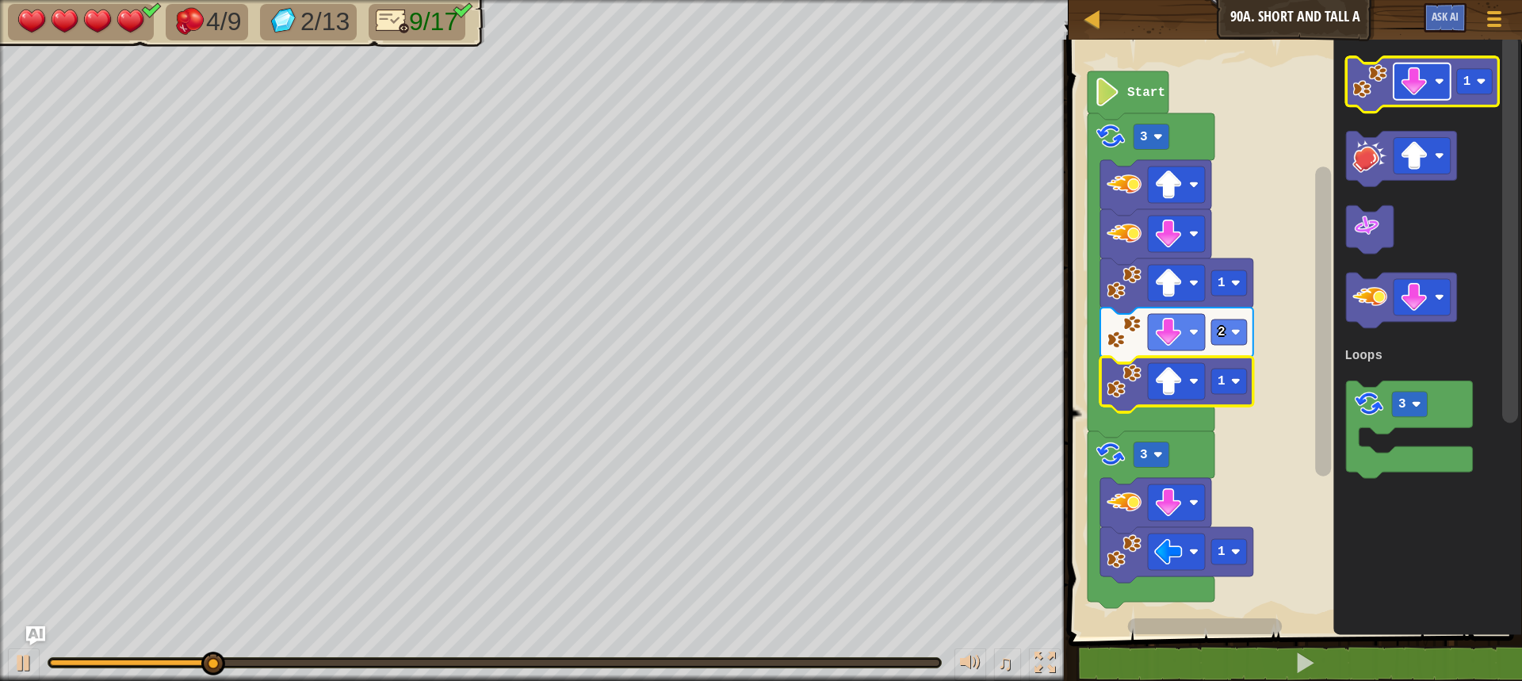
click at [1449, 83] on rect "Blockly Workspace" at bounding box center [1422, 81] width 57 height 36
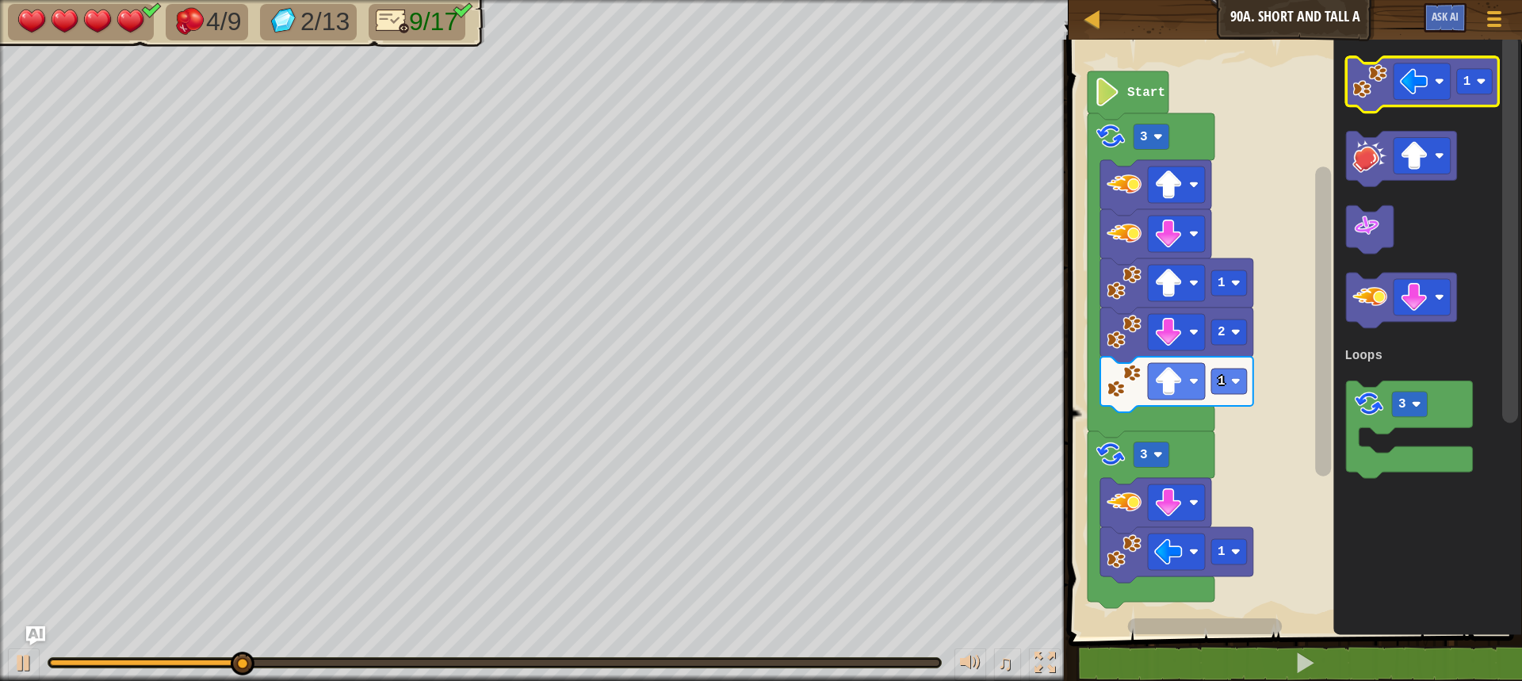
click at [1370, 94] on image "Blockly Workspace" at bounding box center [1370, 81] width 35 height 35
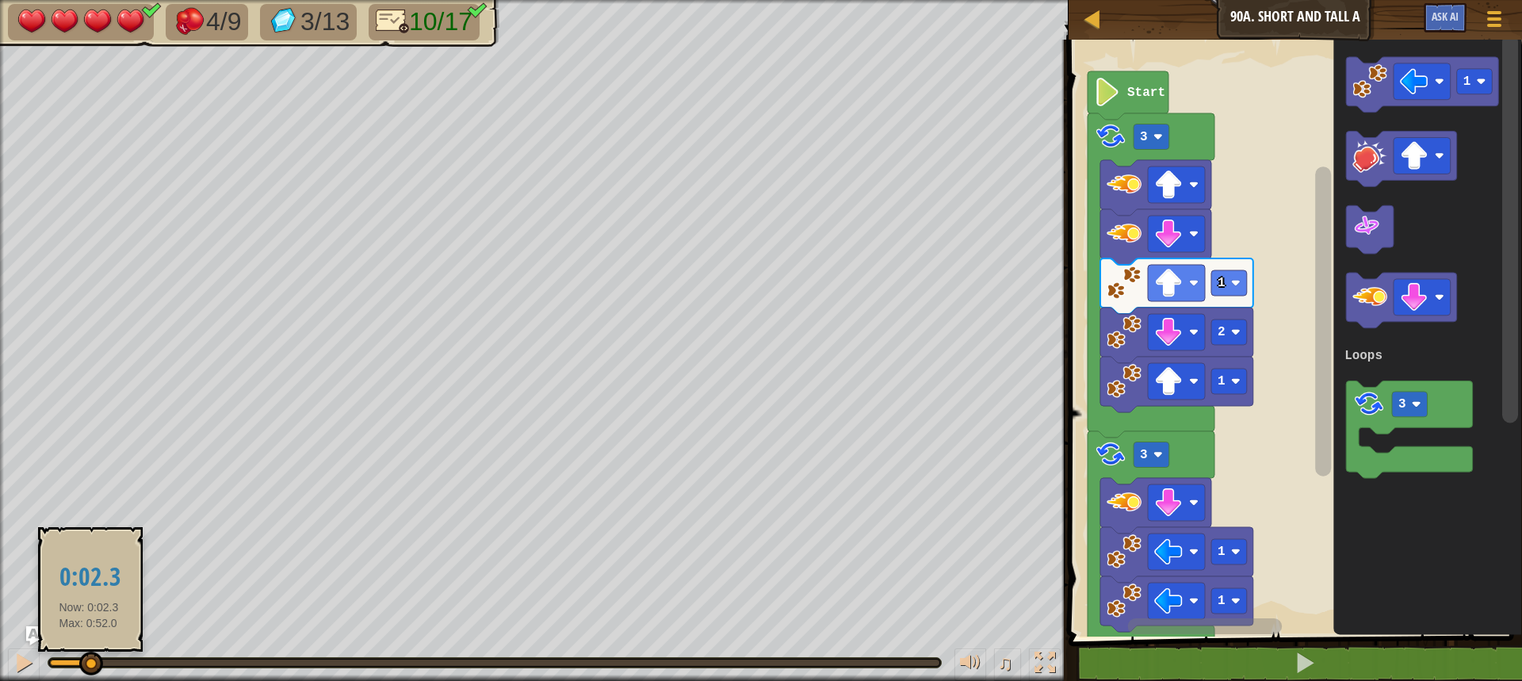
drag, startPoint x: 324, startPoint y: 662, endPoint x: 89, endPoint y: 671, distance: 234.9
click at [89, 666] on div at bounding box center [495, 663] width 890 height 6
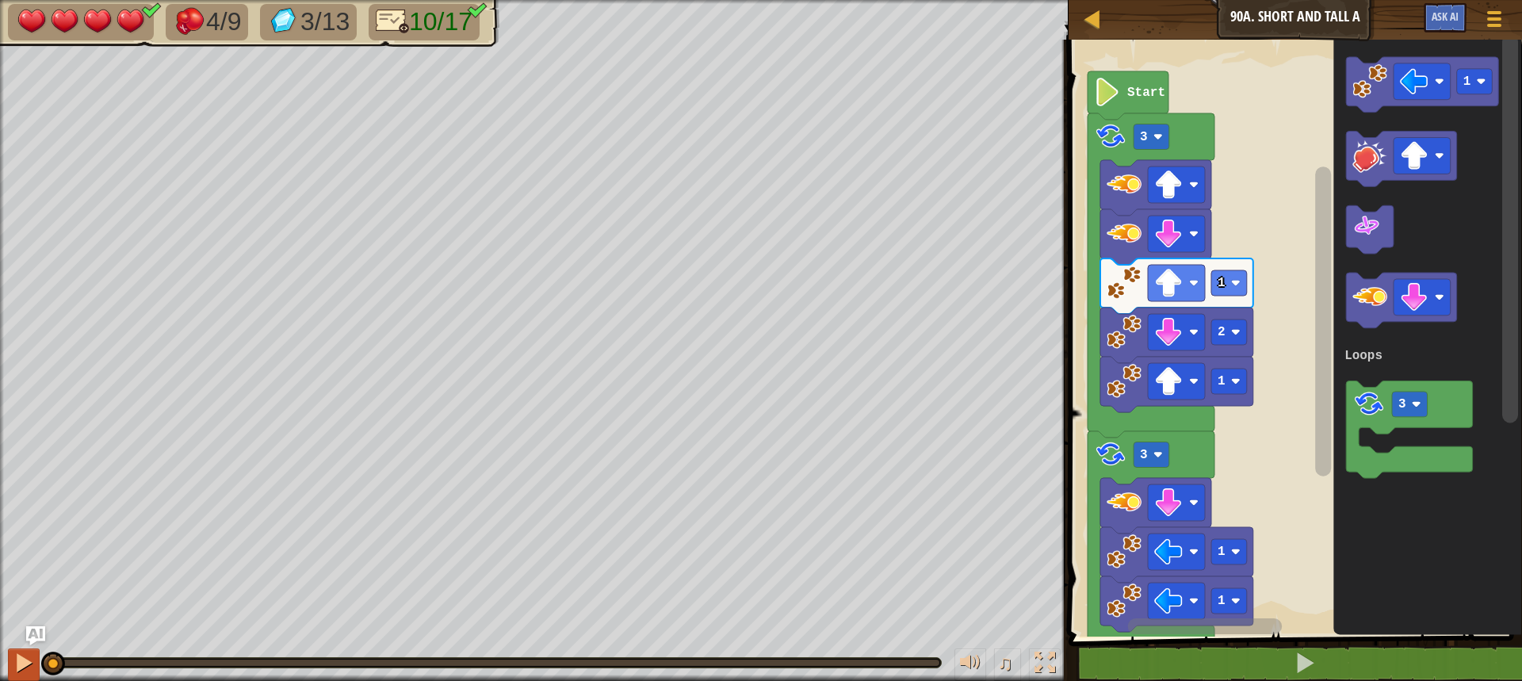
drag, startPoint x: 133, startPoint y: 662, endPoint x: 32, endPoint y: 669, distance: 101.7
click at [32, 669] on div "♫" at bounding box center [534, 659] width 1069 height 48
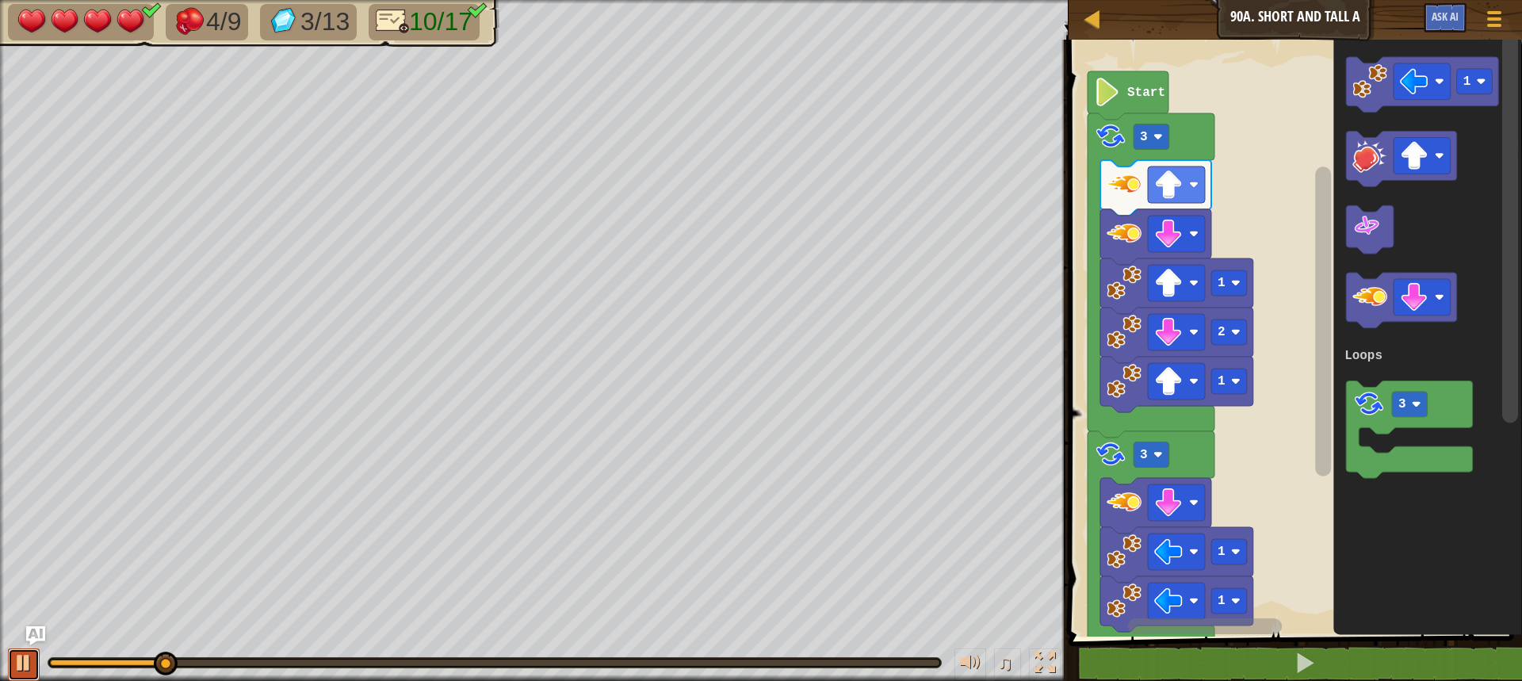
click at [26, 649] on button at bounding box center [24, 665] width 32 height 33
click at [1378, 140] on g "1 3 Loops" at bounding box center [1422, 268] width 155 height 423
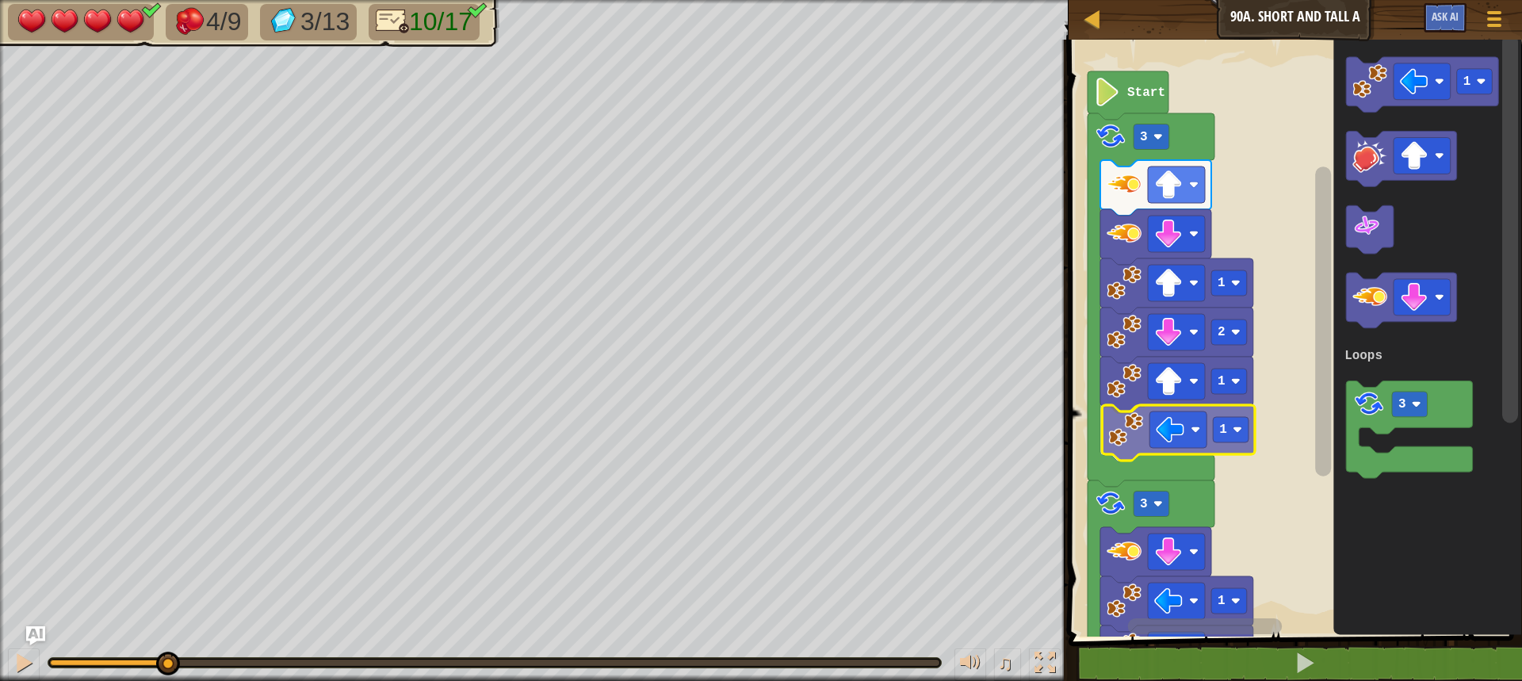
click at [1123, 425] on div "Loops Start 3 1 2 1 1 3 1 1 1 3 Loops 1" at bounding box center [1293, 334] width 458 height 605
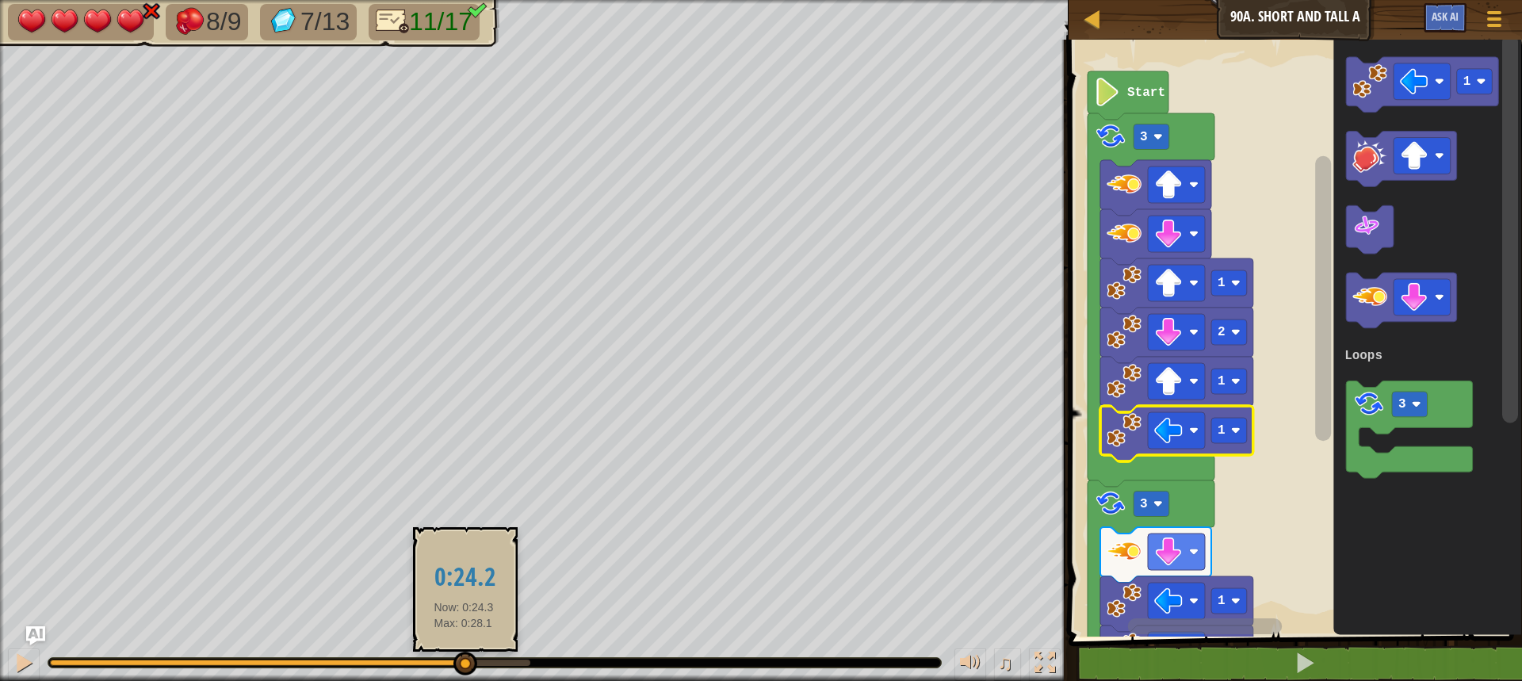
drag, startPoint x: 258, startPoint y: 665, endPoint x: 464, endPoint y: 652, distance: 205.8
click at [464, 652] on div at bounding box center [466, 664] width 24 height 24
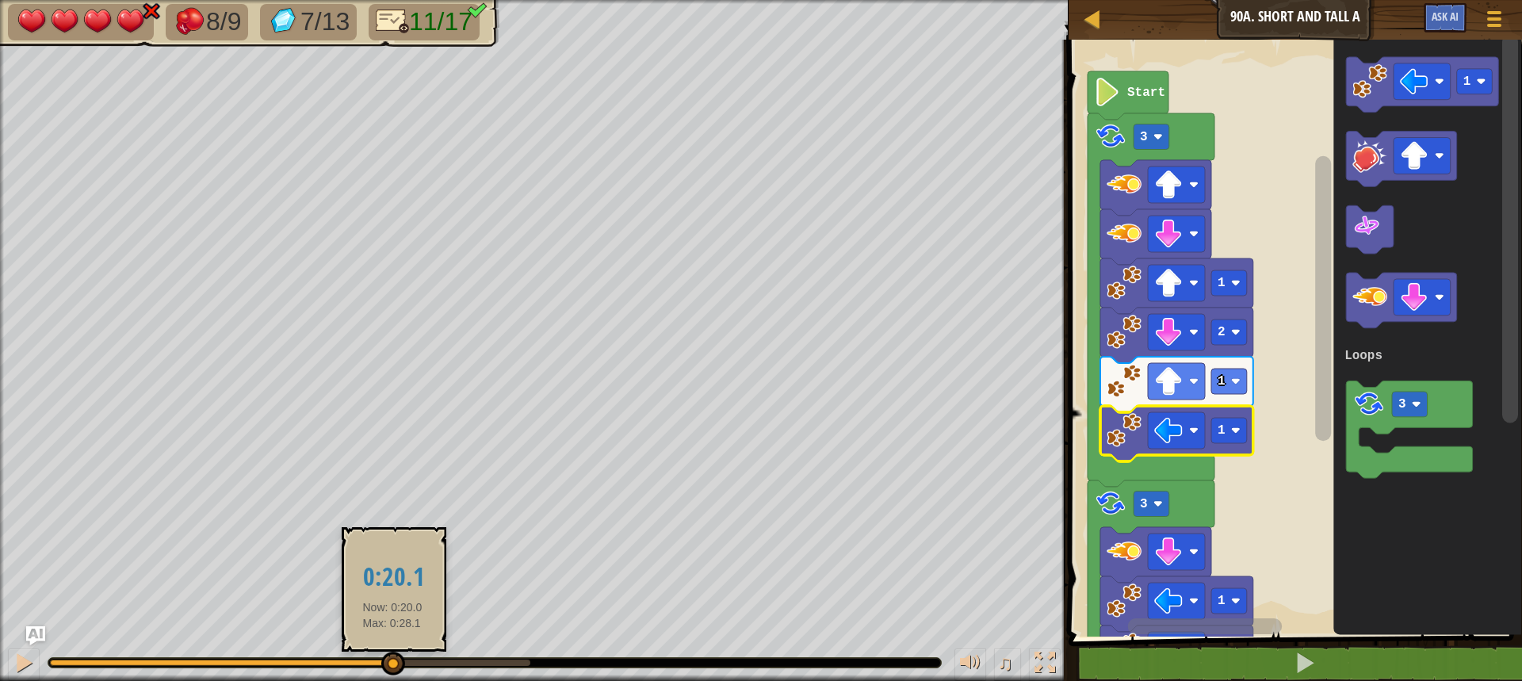
drag, startPoint x: 510, startPoint y: 661, endPoint x: 404, endPoint y: 658, distance: 106.3
click at [404, 658] on div at bounding box center [393, 664] width 24 height 24
